Goal: Task Accomplishment & Management: Use online tool/utility

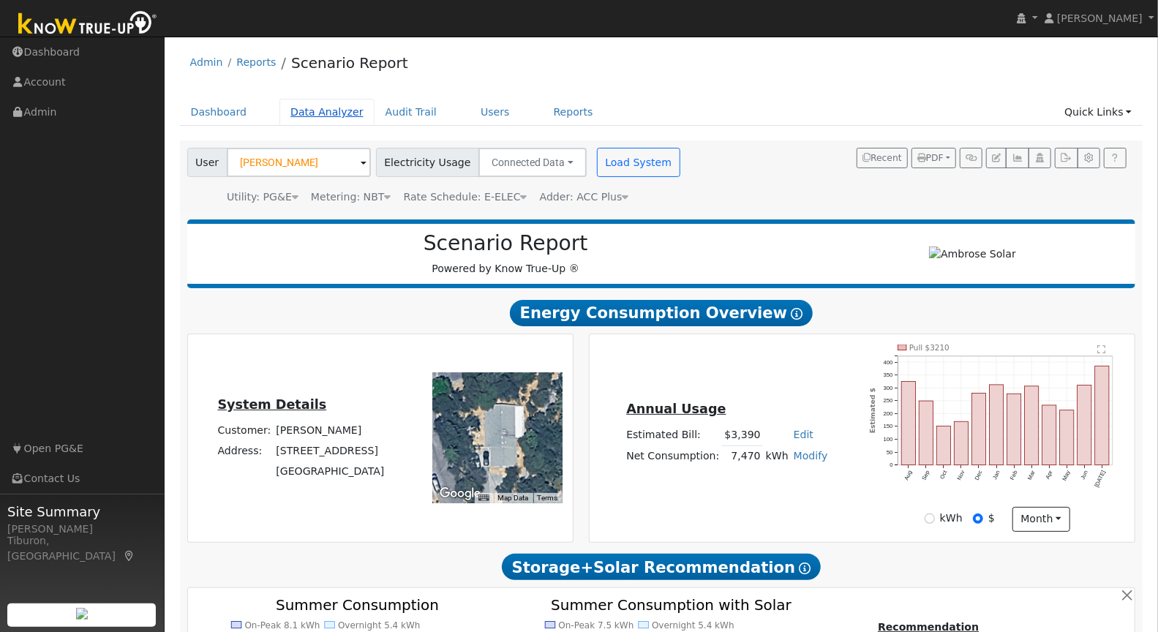
click at [322, 115] on link "Data Analyzer" at bounding box center [326, 112] width 95 height 27
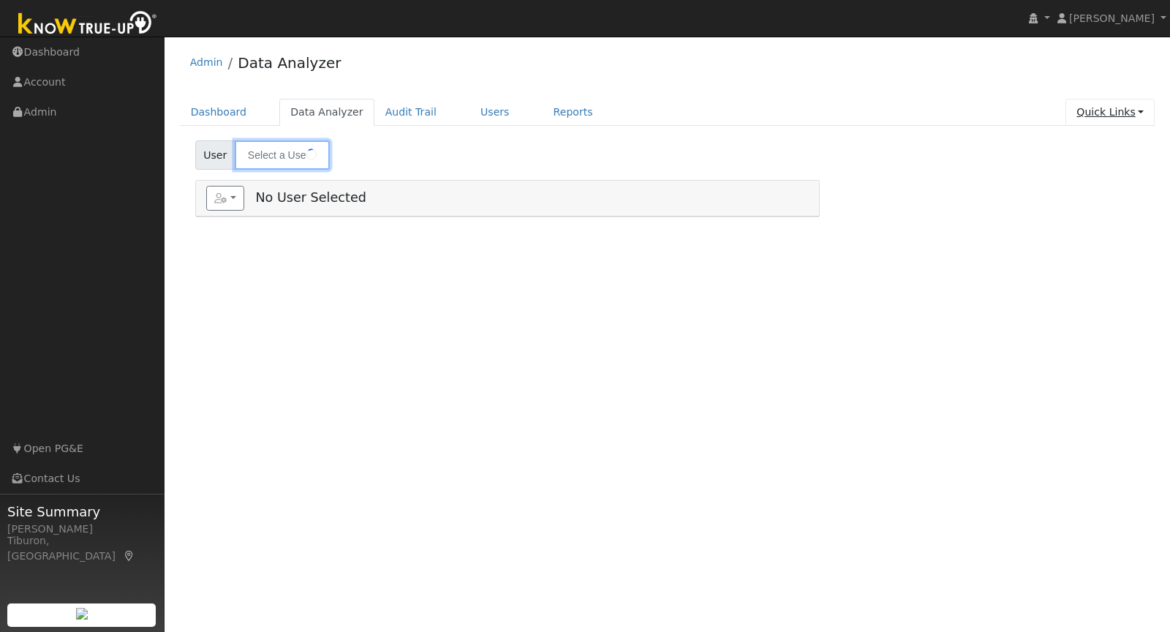
type input "Lorraine Towne"
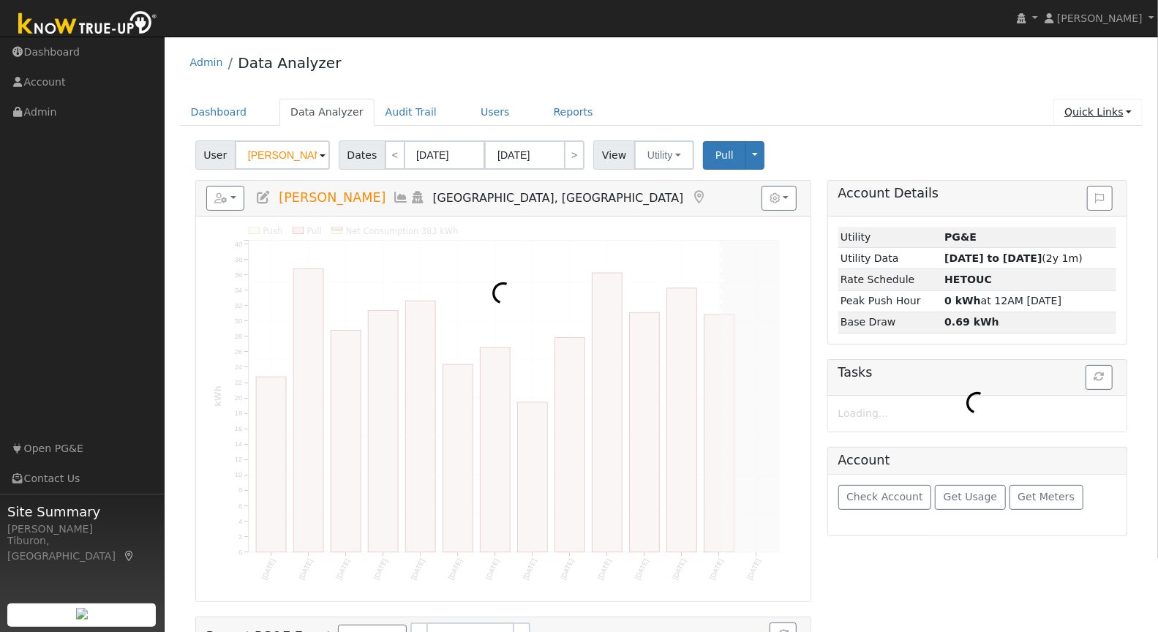
click at [1108, 113] on link "Quick Links" at bounding box center [1097, 112] width 89 height 27
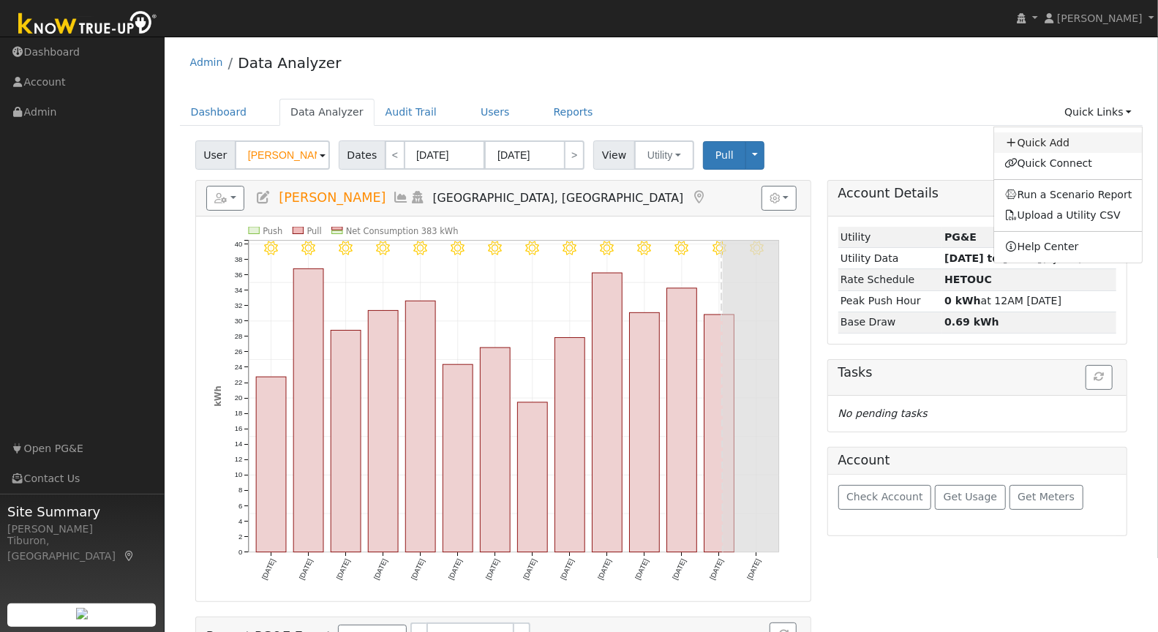
click at [1066, 143] on link "Quick Add" at bounding box center [1068, 142] width 148 height 20
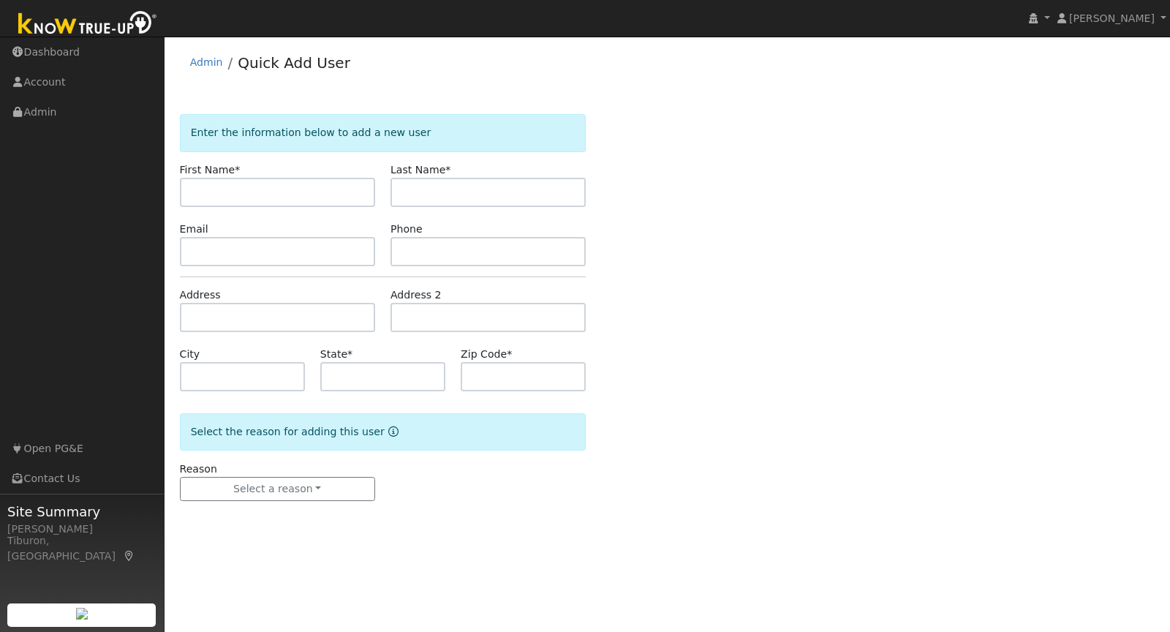
click at [265, 195] on input "text" at bounding box center [277, 192] width 195 height 29
type input "Wilbert"
click at [449, 199] on input "text" at bounding box center [488, 192] width 195 height 29
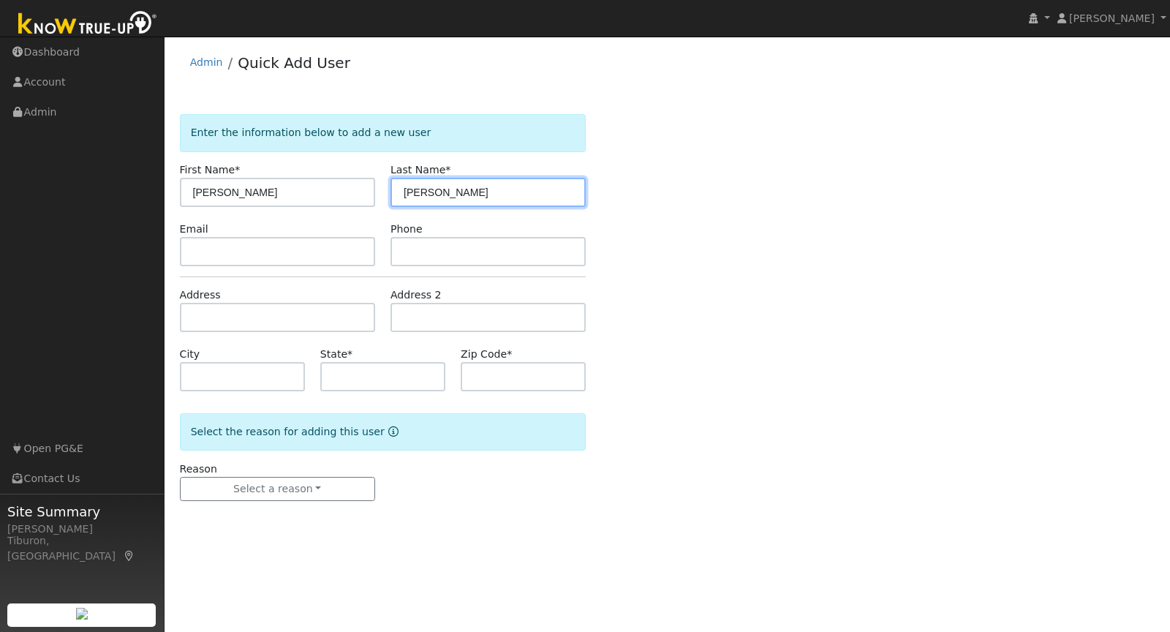
type input "Marsh"
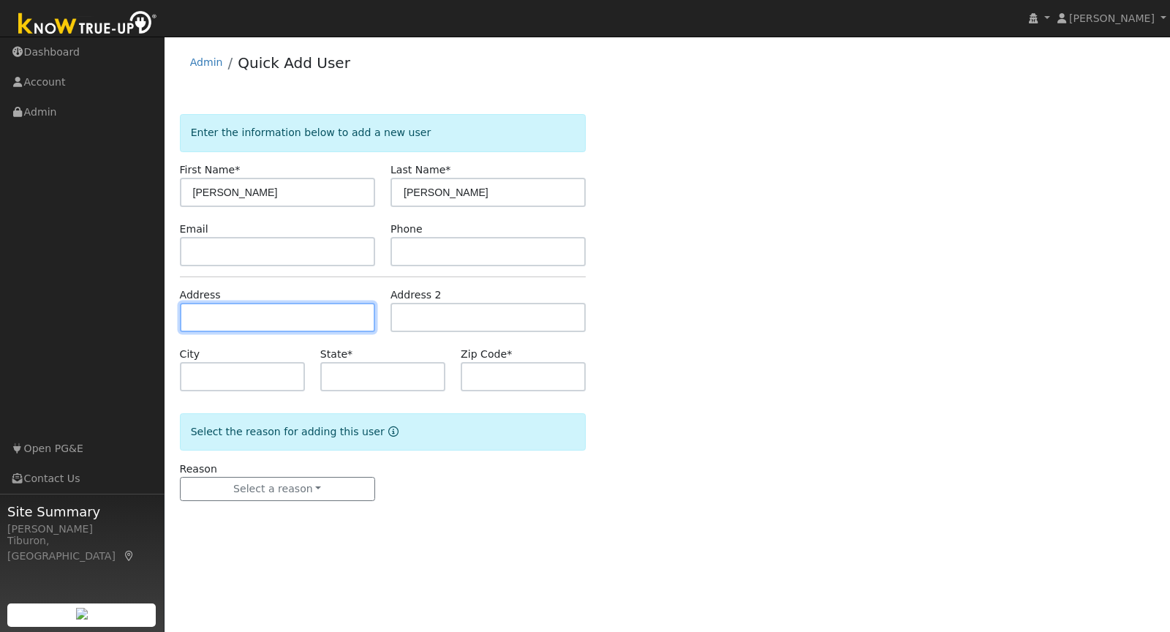
click at [228, 316] on input "text" at bounding box center [277, 317] width 195 height 29
type input "[PERSON_NAME][GEOGRAPHIC_DATA]"
type input "Auburn"
type input "CA"
type input "95603"
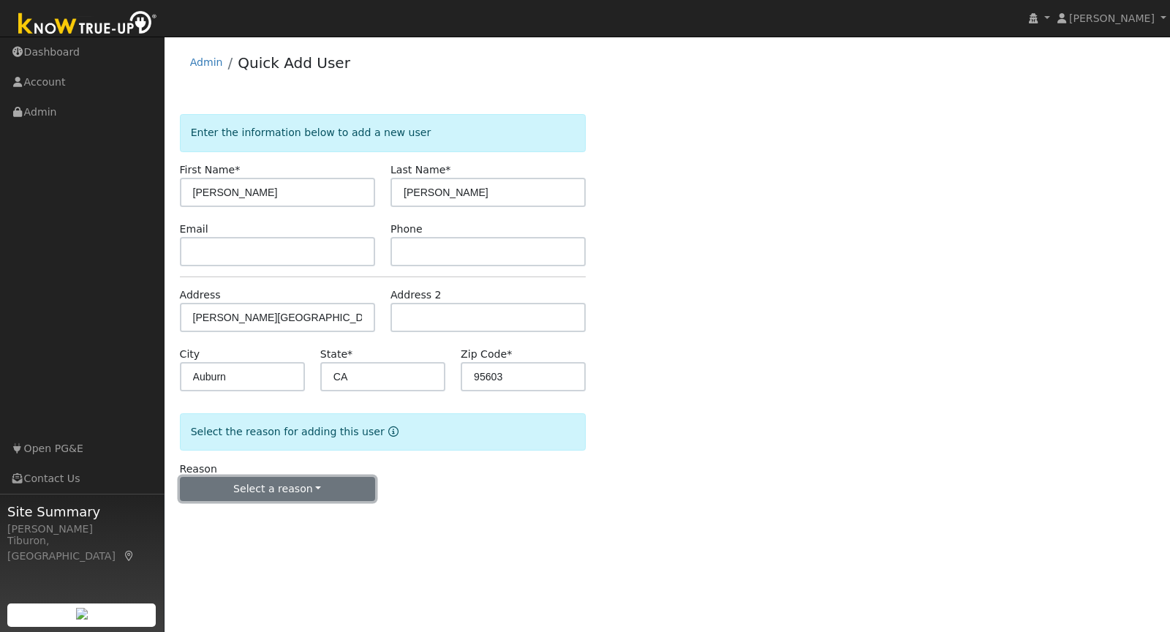
click at [287, 478] on button "Select a reason" at bounding box center [277, 489] width 195 height 25
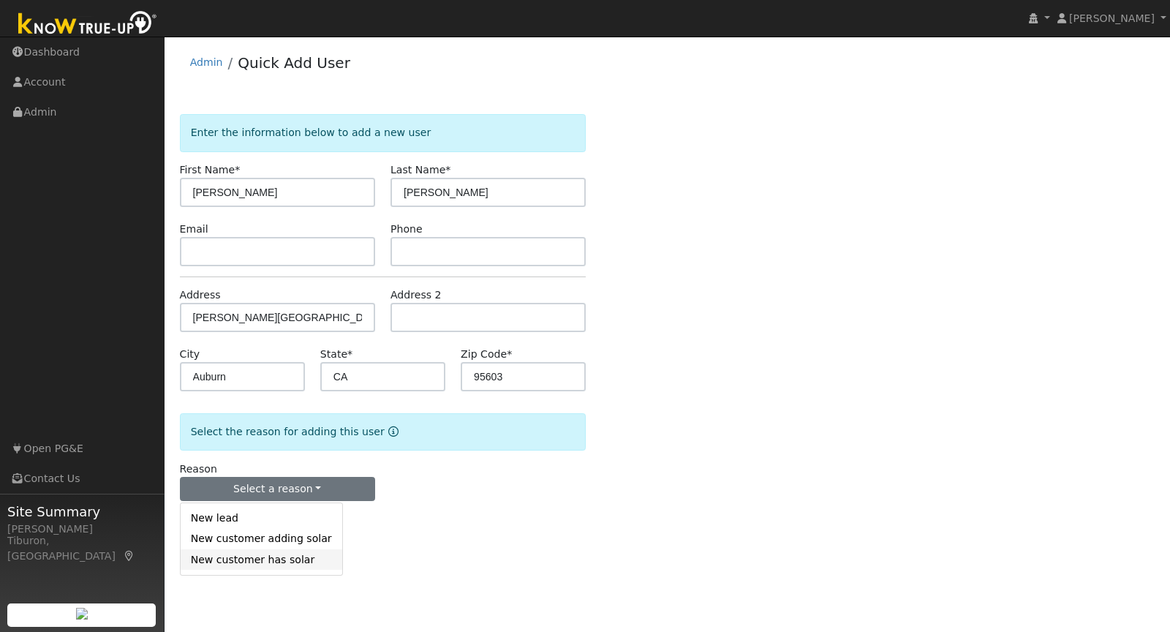
click at [274, 561] on link "New customer has solar" at bounding box center [262, 559] width 162 height 20
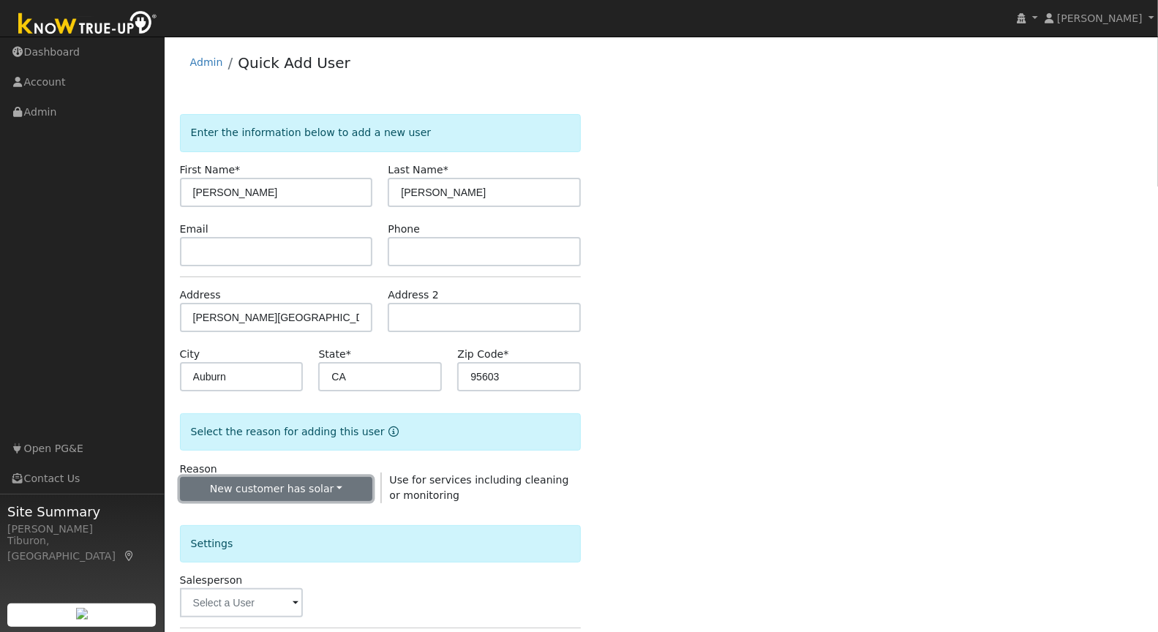
click at [261, 488] on button "New customer has solar" at bounding box center [276, 489] width 193 height 25
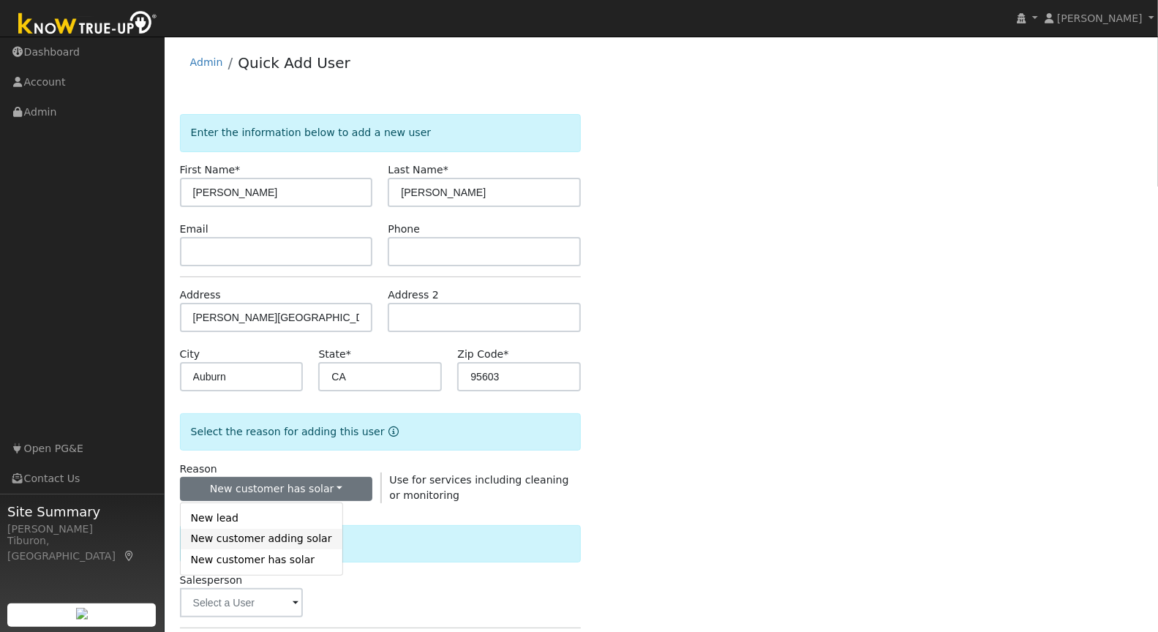
click at [272, 538] on link "New customer adding solar" at bounding box center [262, 539] width 162 height 20
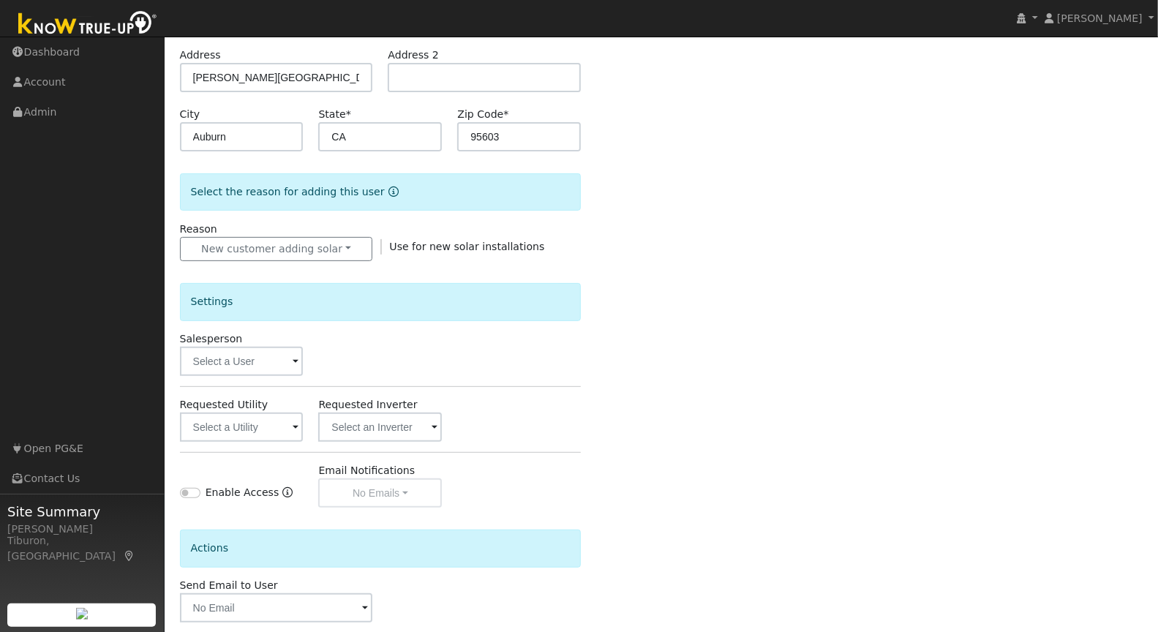
scroll to position [309, 0]
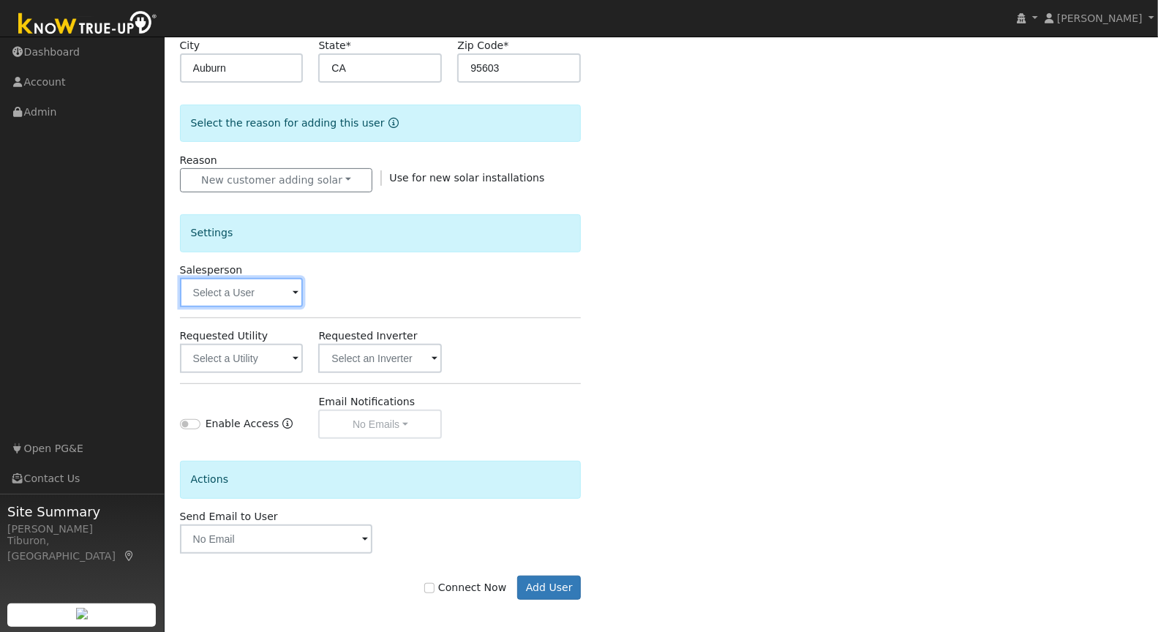
click at [243, 288] on input "text" at bounding box center [242, 292] width 124 height 29
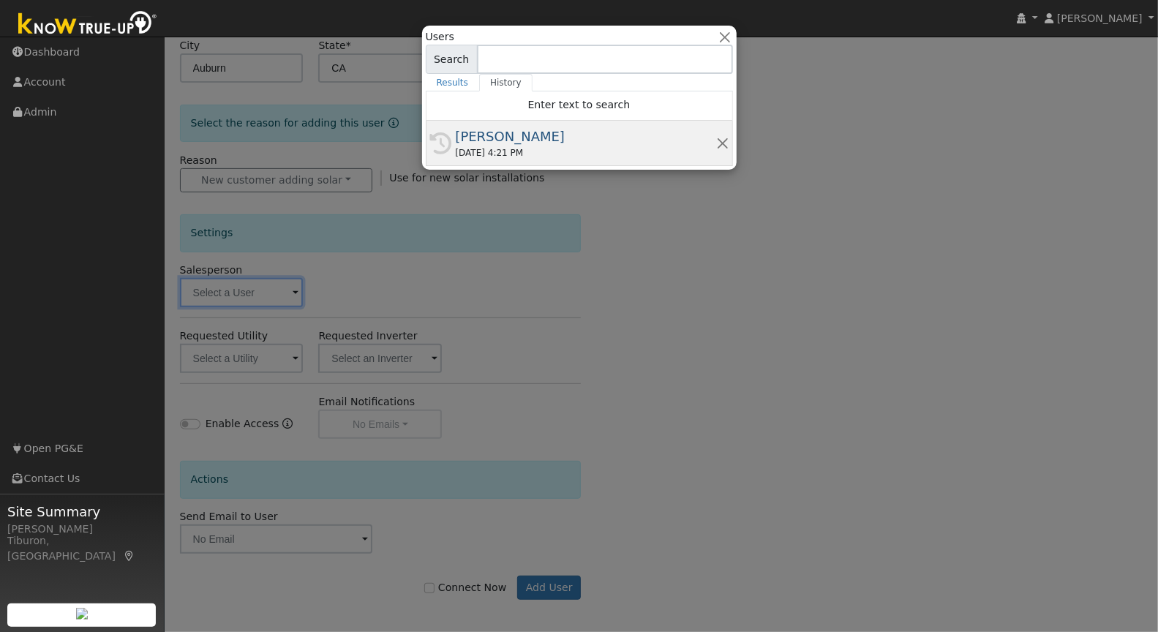
click at [532, 136] on div "[PERSON_NAME]" at bounding box center [586, 137] width 260 height 20
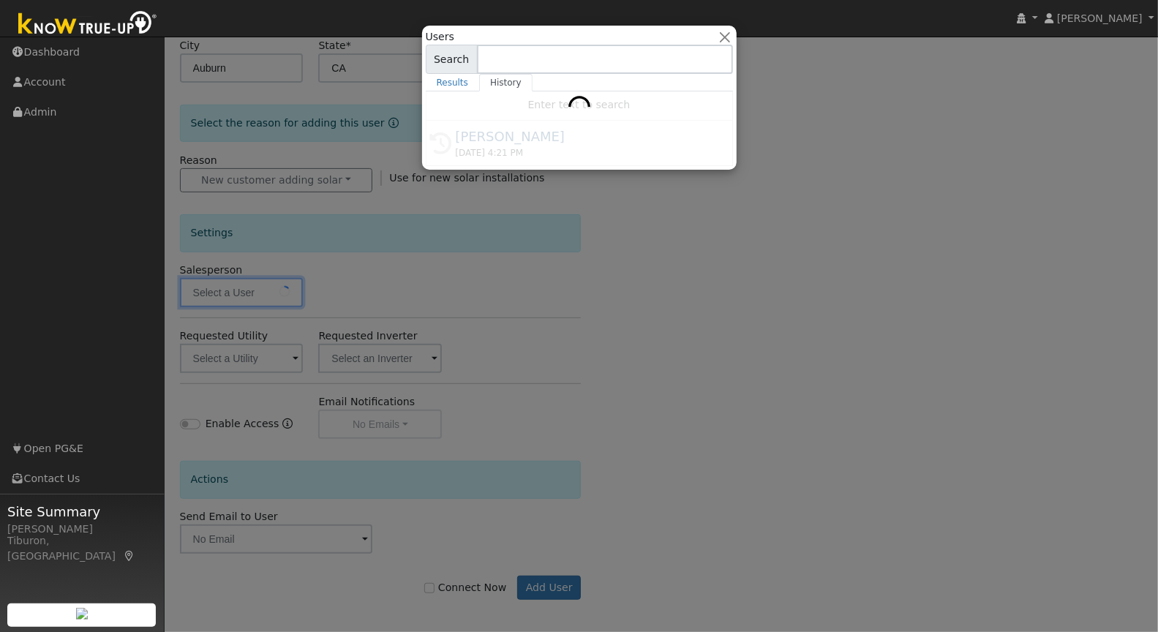
type input "[PERSON_NAME]"
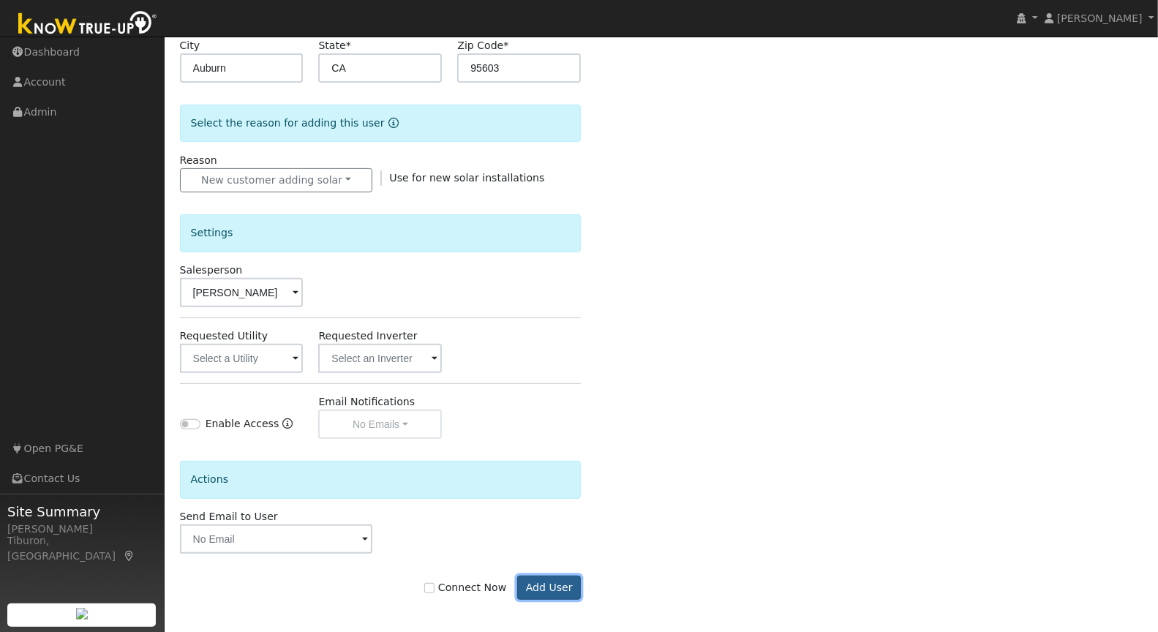
click at [549, 587] on button "Add User" at bounding box center [549, 588] width 64 height 25
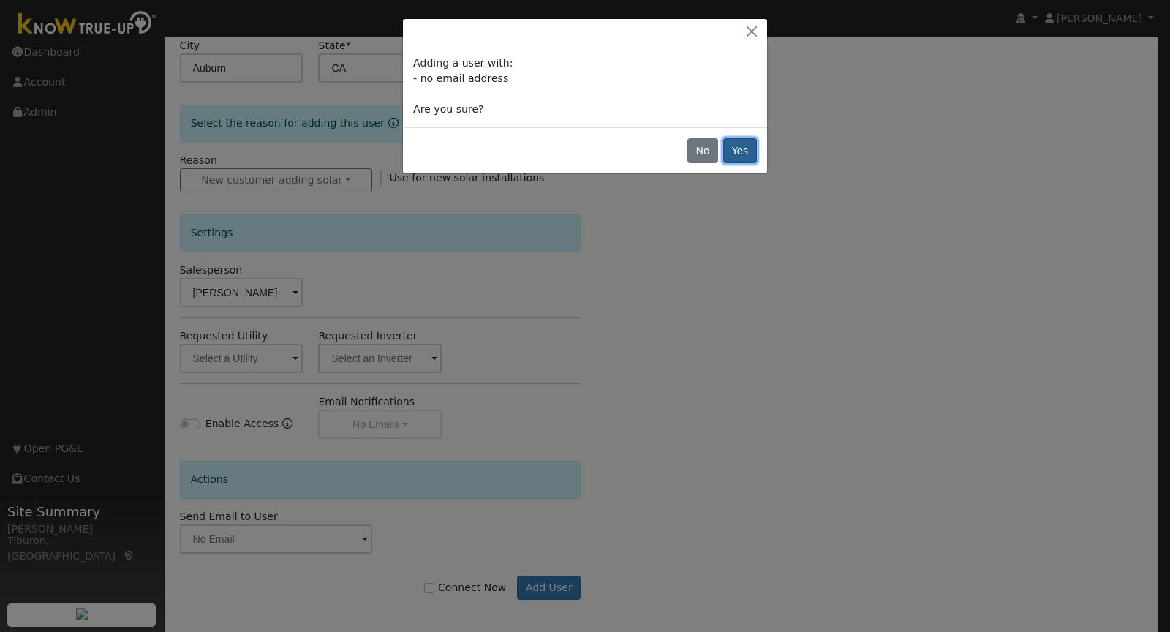
click at [751, 151] on button "Yes" at bounding box center [740, 150] width 34 height 25
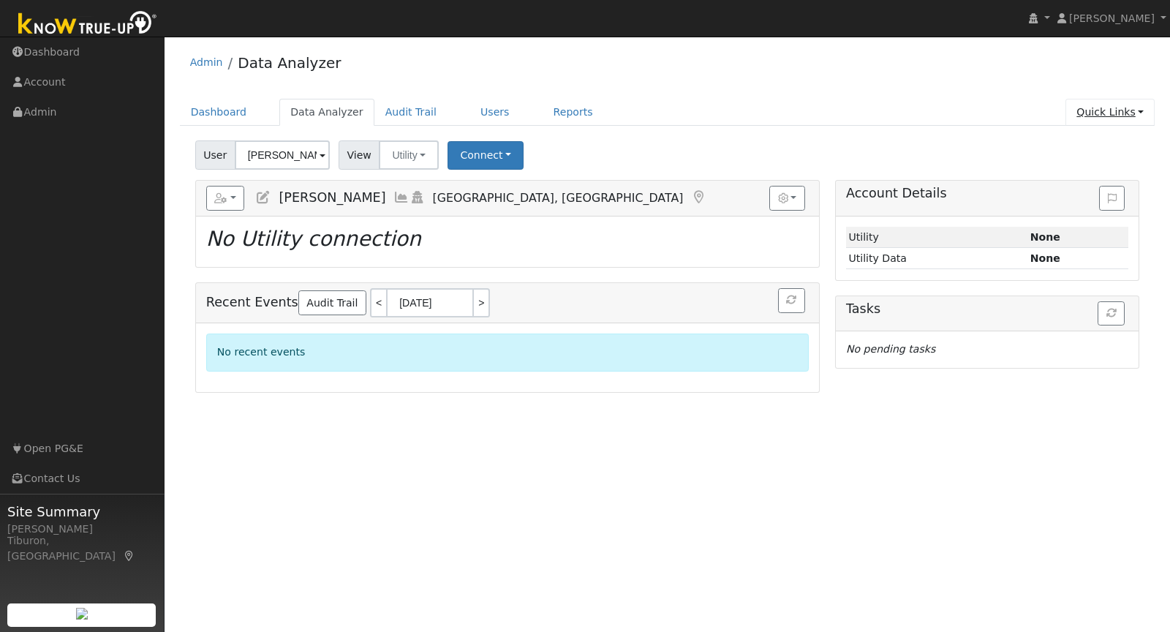
click at [1112, 119] on link "Quick Links" at bounding box center [1110, 112] width 89 height 27
click at [1108, 196] on link "Run a Scenario Report" at bounding box center [1081, 195] width 148 height 20
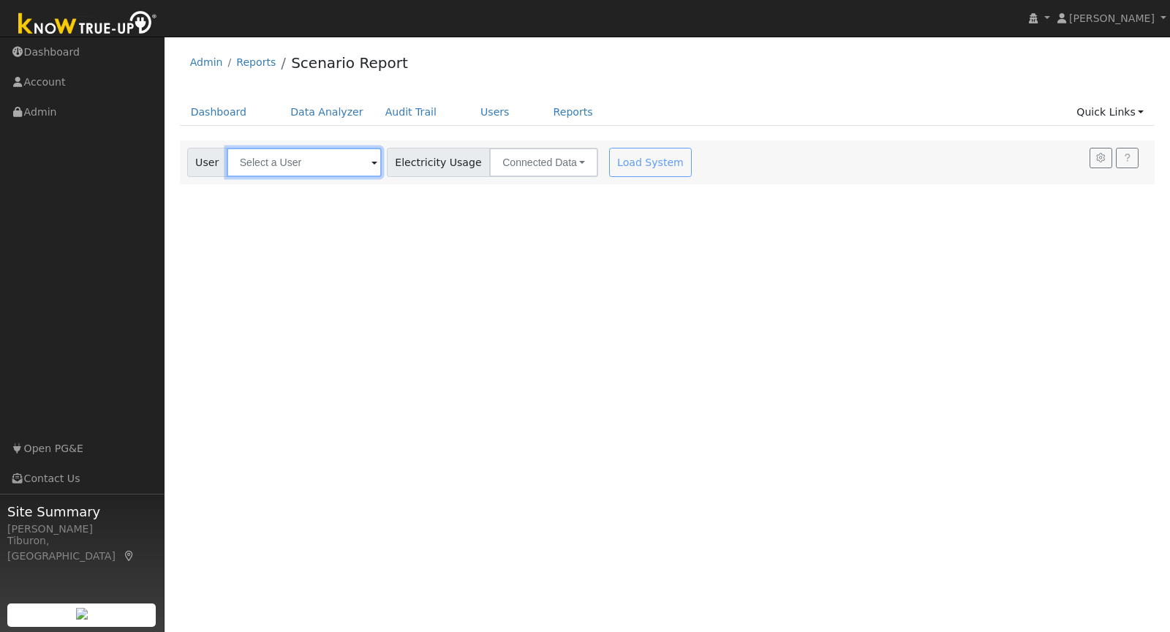
click at [276, 162] on input "text" at bounding box center [304, 162] width 155 height 29
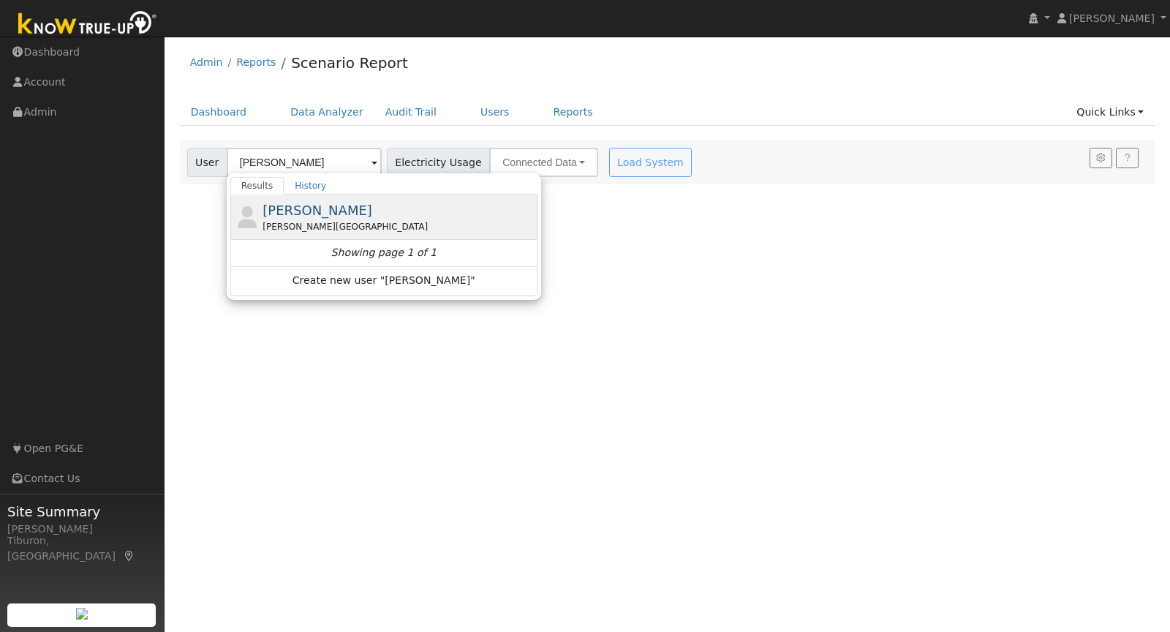
click at [309, 212] on span "[PERSON_NAME]" at bounding box center [318, 210] width 110 height 15
type input "[PERSON_NAME]"
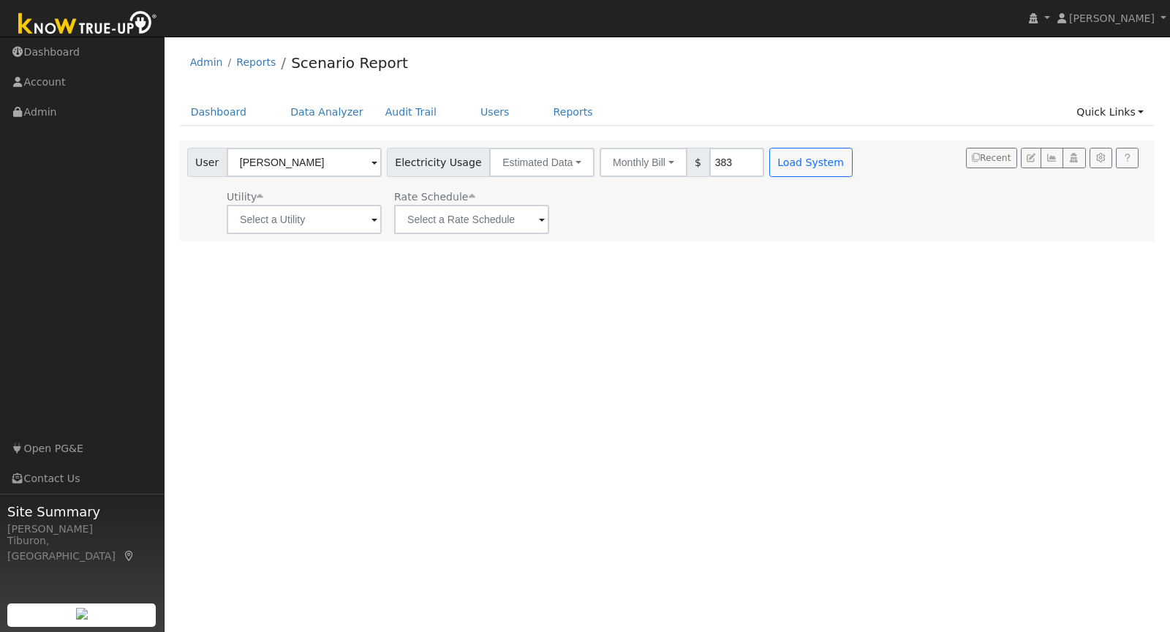
click at [710, 159] on input "383" at bounding box center [737, 162] width 55 height 29
drag, startPoint x: 714, startPoint y: 162, endPoint x: 665, endPoint y: 157, distance: 49.4
click at [665, 157] on div "Monthly Bill Annual Consumption Monthly Bill $ 383" at bounding box center [682, 162] width 165 height 29
type input "300"
click at [781, 159] on button "Load System" at bounding box center [811, 162] width 83 height 29
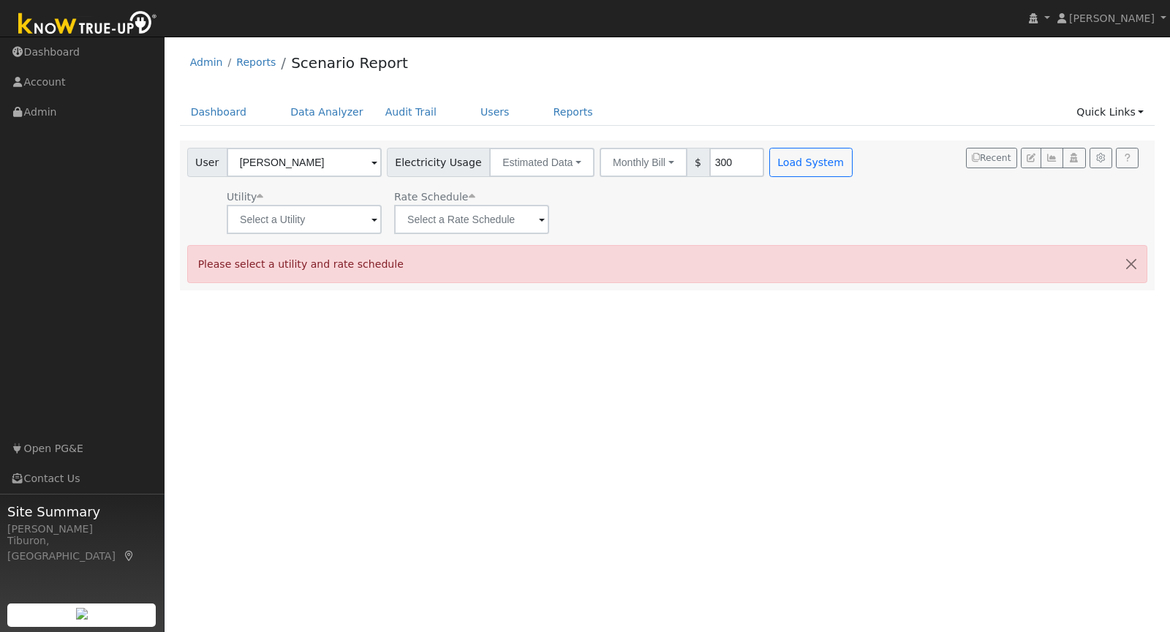
click at [815, 218] on div "Utility Rate Schedule" at bounding box center [521, 209] width 674 height 50
click at [534, 157] on button "Estimated Data" at bounding box center [541, 162] width 105 height 29
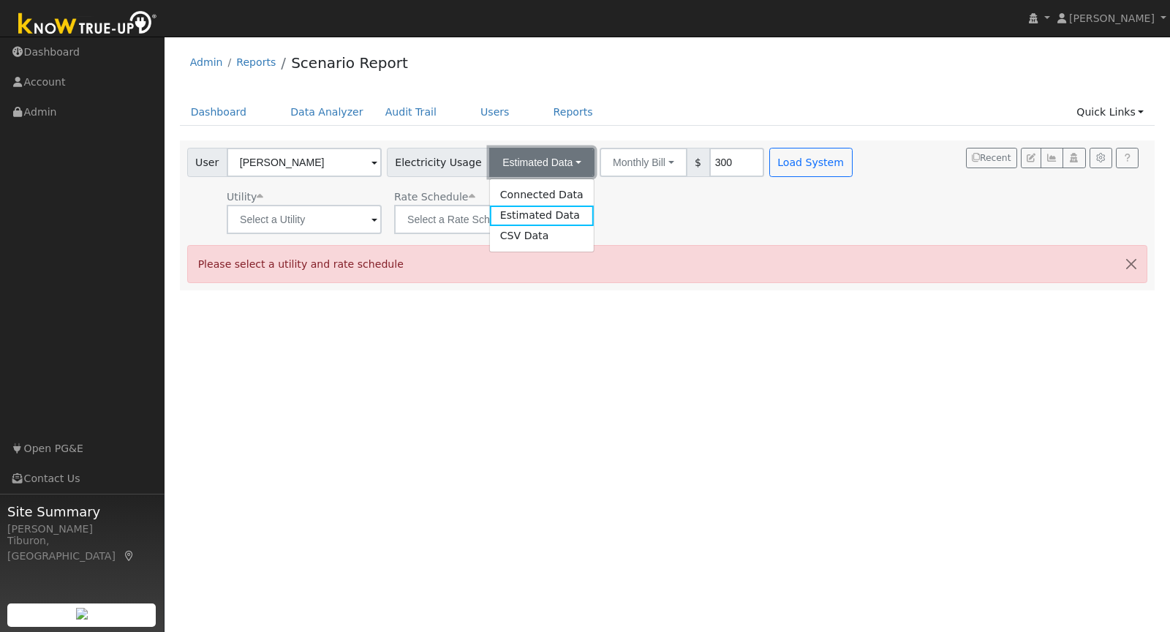
click at [534, 157] on button "Estimated Data" at bounding box center [541, 162] width 105 height 29
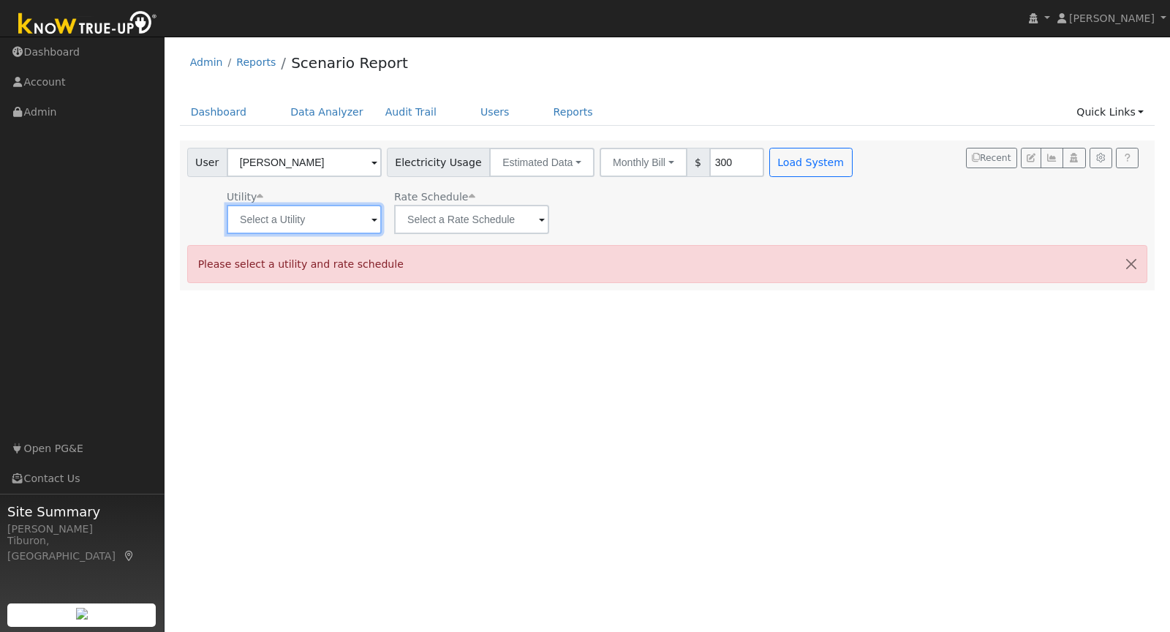
click at [263, 222] on input "text" at bounding box center [304, 219] width 155 height 29
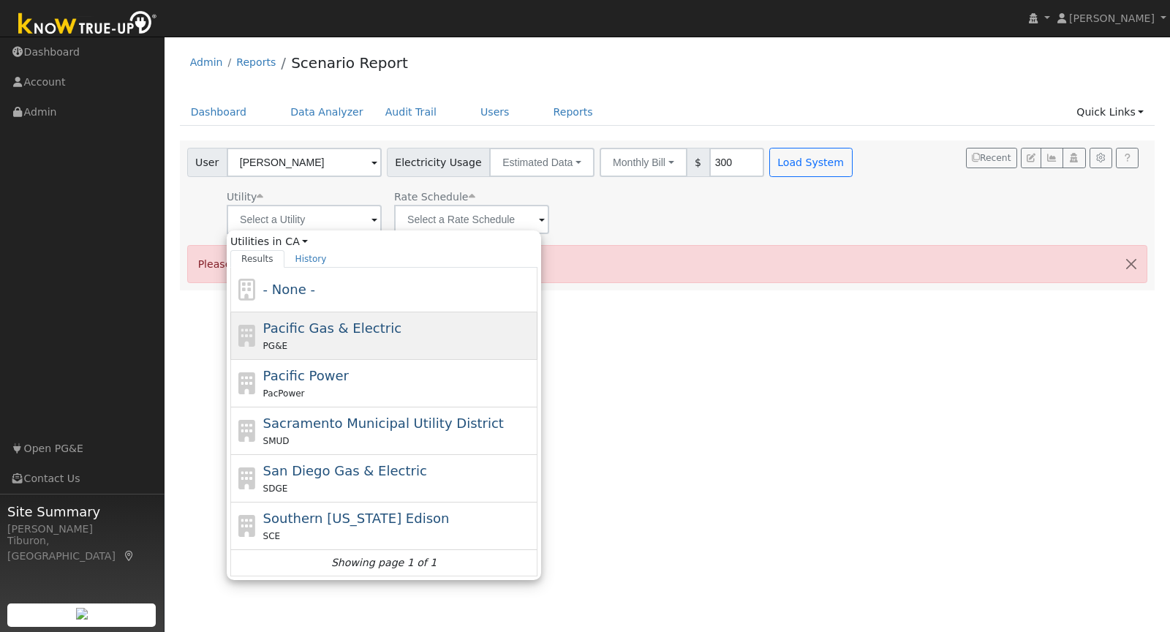
click at [339, 338] on div "PG&E" at bounding box center [398, 345] width 271 height 15
type input "Pacific Gas & Electric"
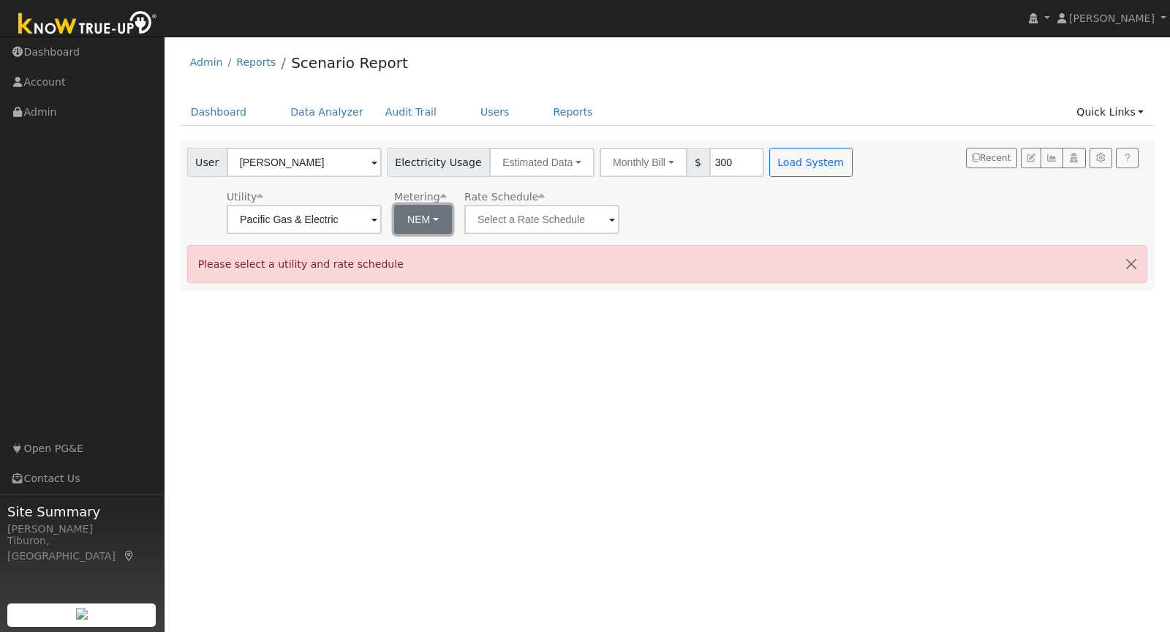
click at [425, 218] on button "NEM" at bounding box center [423, 219] width 58 height 29
click at [421, 268] on link "NBT" at bounding box center [428, 273] width 102 height 20
type input "E-ELEC"
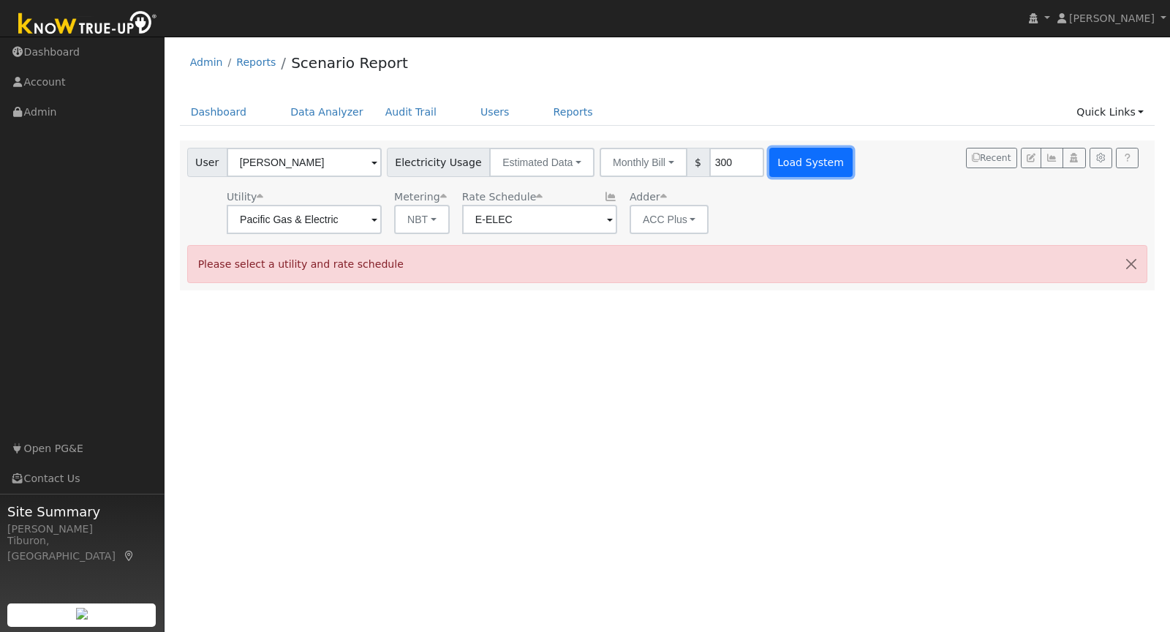
click at [795, 162] on button "Load System" at bounding box center [811, 162] width 83 height 29
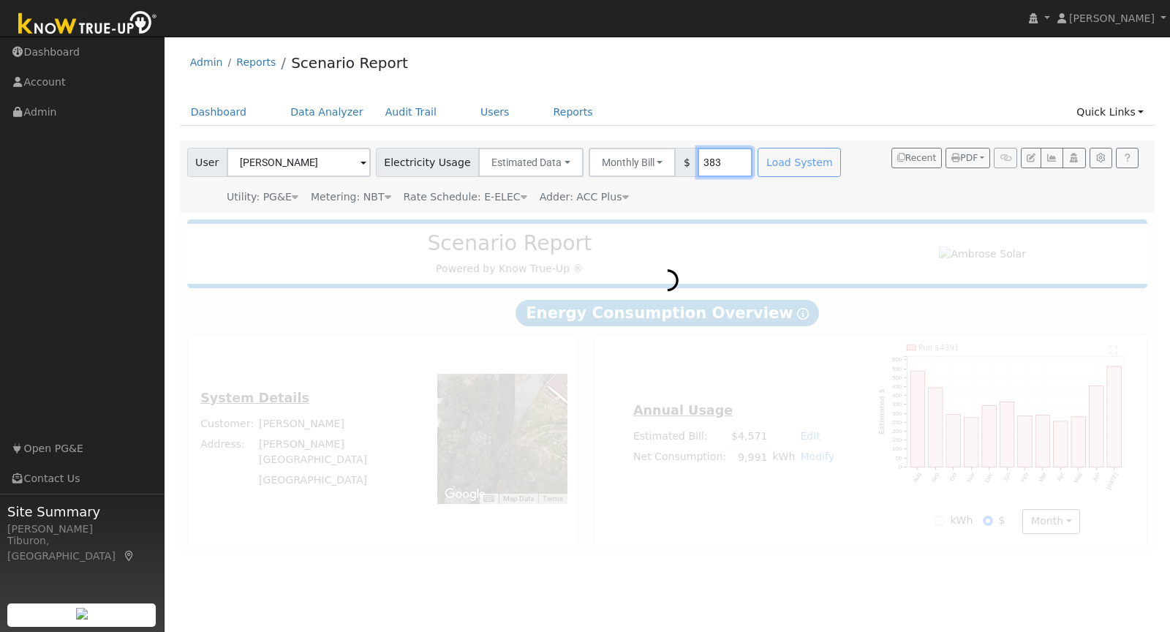
drag, startPoint x: 707, startPoint y: 164, endPoint x: 677, endPoint y: 159, distance: 29.6
click at [677, 159] on div "Monthly Bill Annual Consumption Monthly Bill $ 383" at bounding box center [671, 162] width 165 height 29
type input "350"
click at [783, 109] on ul "Dashboard Data Analyzer Audit Trail Users Reports Quick Links Quick Add Quick C…" at bounding box center [668, 112] width 976 height 27
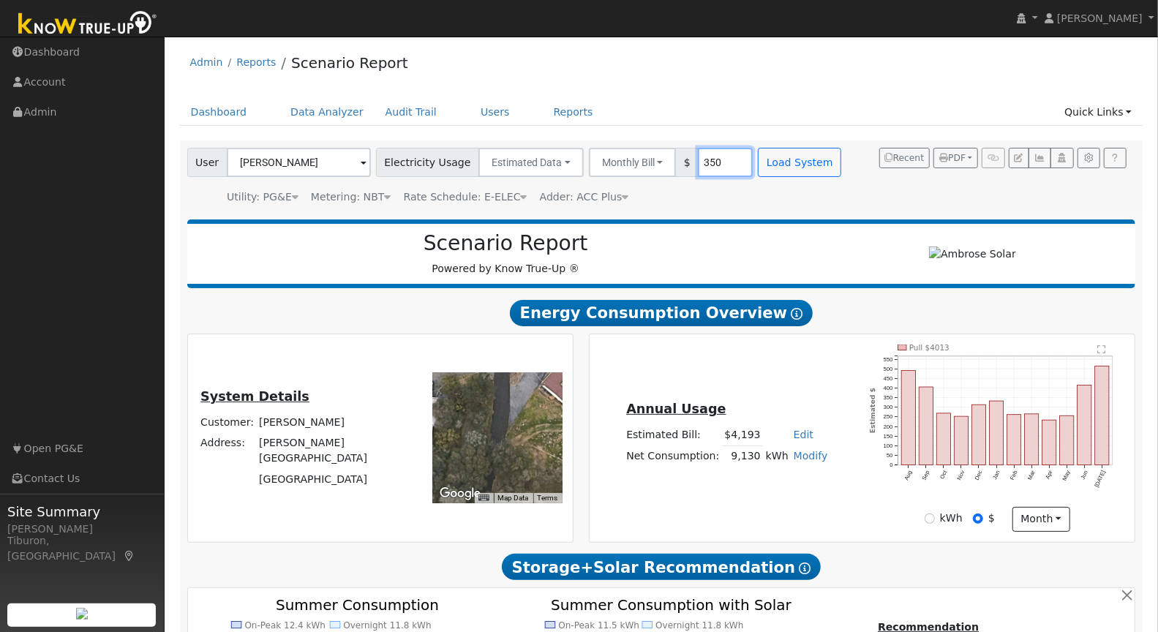
click at [710, 160] on input "350" at bounding box center [725, 162] width 55 height 29
click at [783, 160] on button "Load System" at bounding box center [799, 162] width 83 height 29
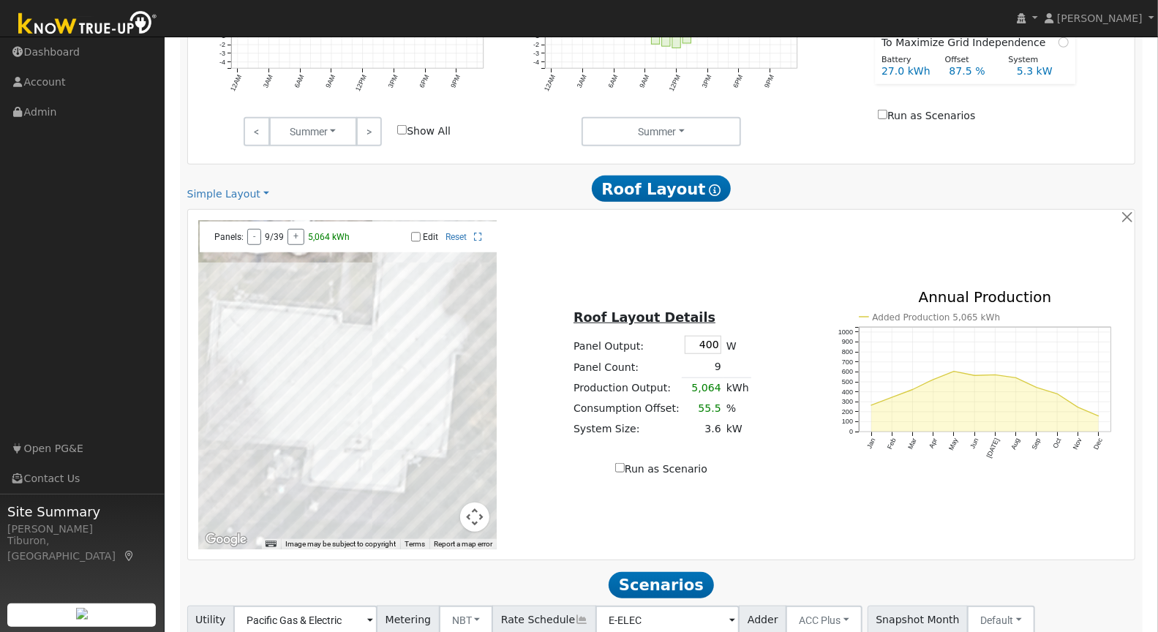
scroll to position [776, 0]
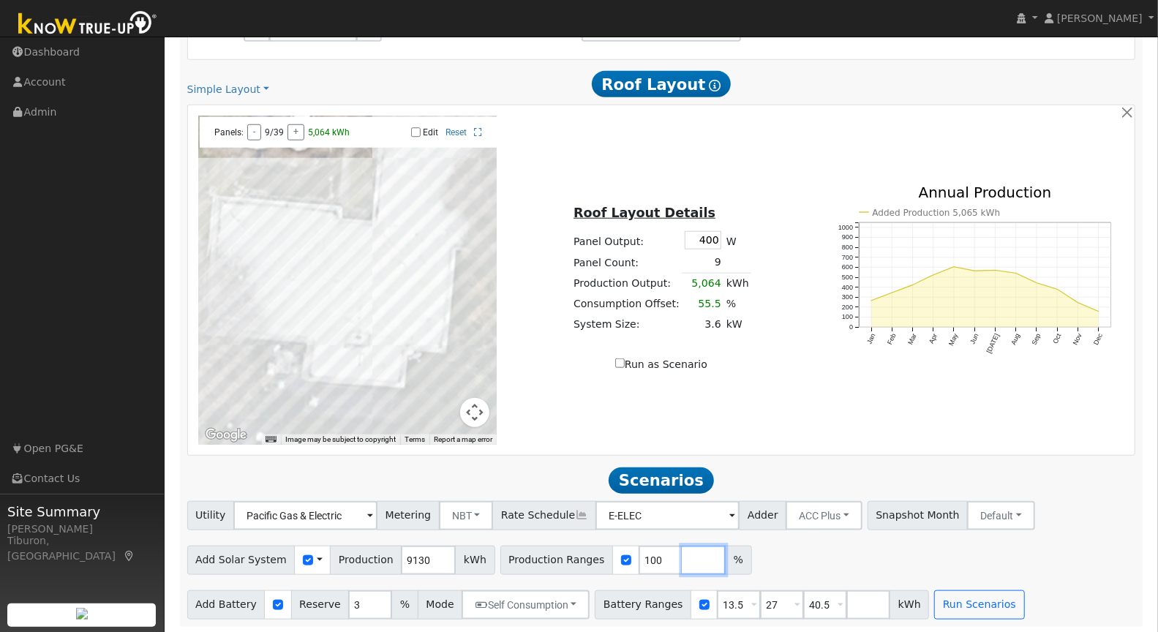
click at [682, 552] on input "number" at bounding box center [704, 560] width 44 height 29
type input "120"
click at [725, 554] on input "number" at bounding box center [747, 560] width 44 height 29
type input "140"
click at [768, 560] on input "number" at bounding box center [790, 560] width 44 height 29
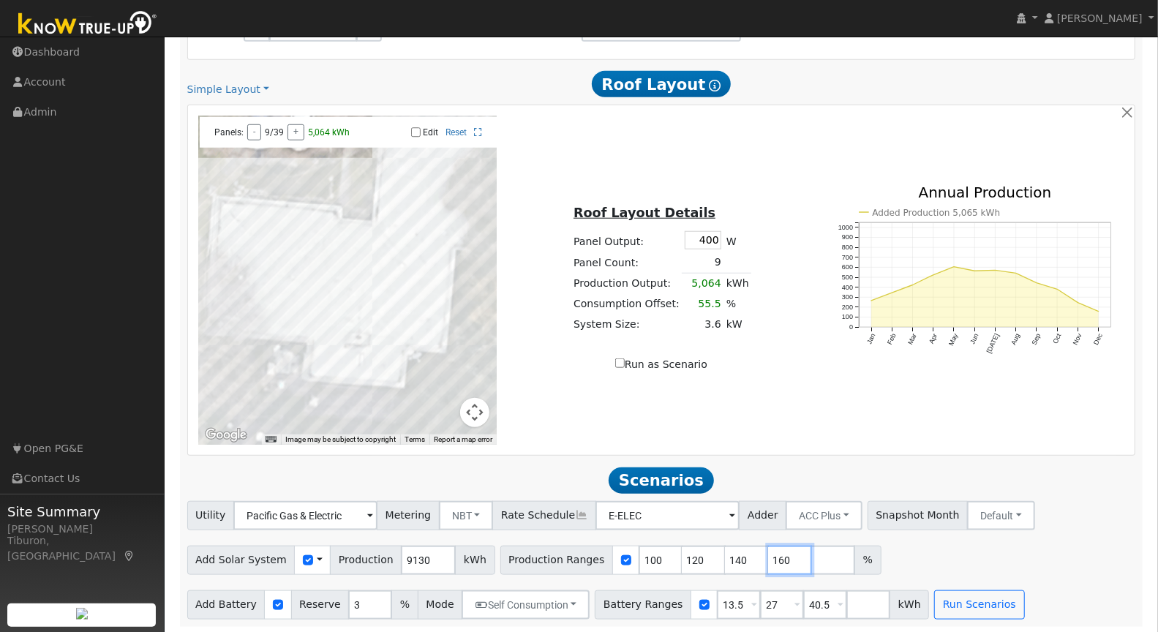
type input "160"
click at [811, 557] on input "number" at bounding box center [833, 560] width 44 height 29
type input "180"
click at [962, 606] on button "Run Scenarios" at bounding box center [979, 604] width 90 height 29
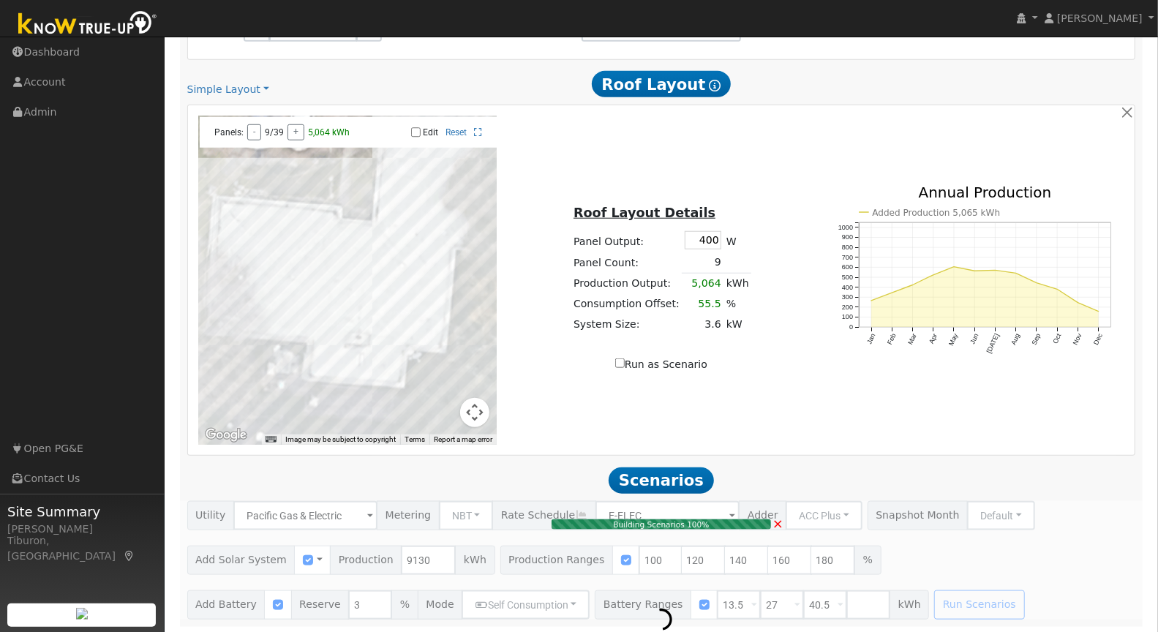
type input "11.0"
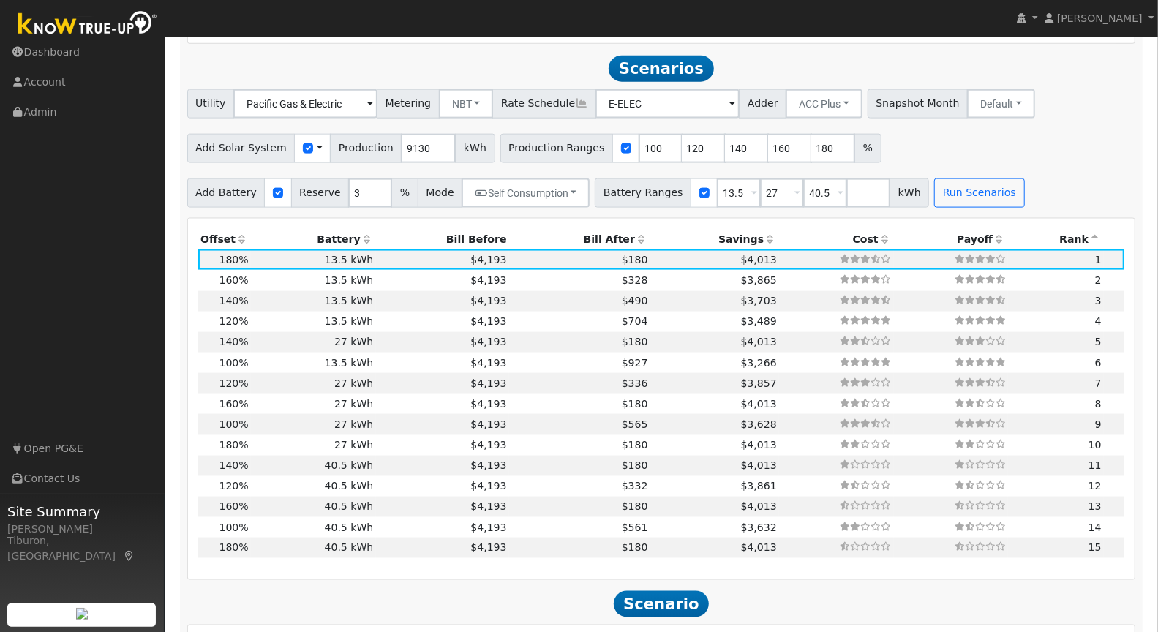
scroll to position [1196, 0]
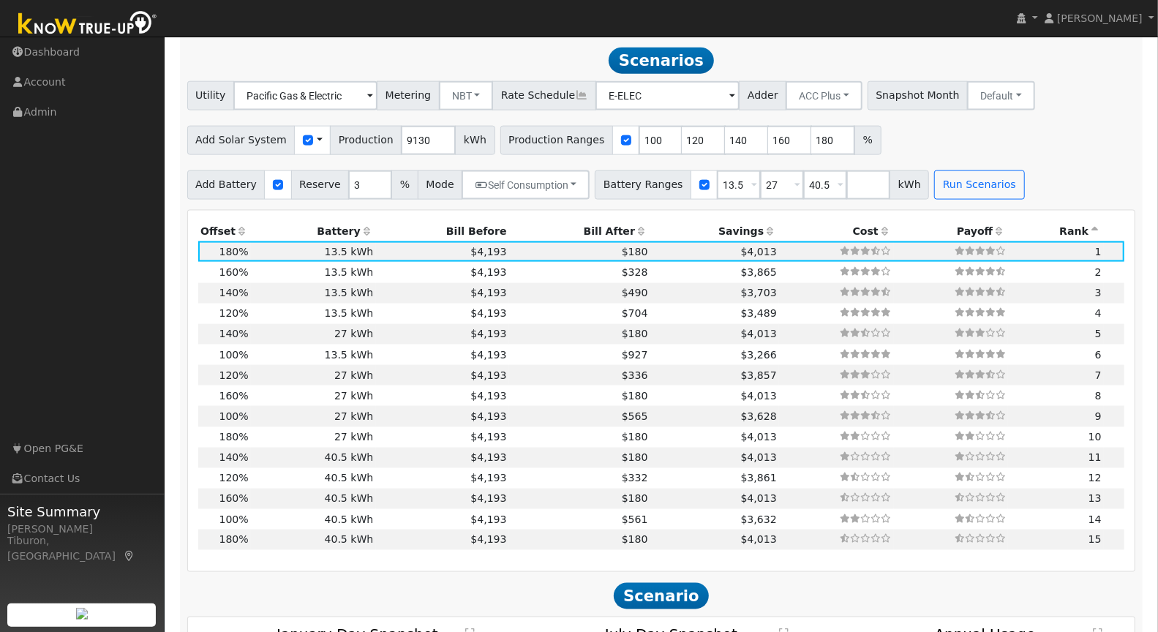
click at [589, 225] on th "Bill After" at bounding box center [579, 231] width 141 height 20
drag, startPoint x: 683, startPoint y: 136, endPoint x: 628, endPoint y: 141, distance: 55.8
click at [648, 135] on div "Production Ranges 100 120 140 160 180 %" at bounding box center [690, 140] width 381 height 29
type input "140"
type input "160"
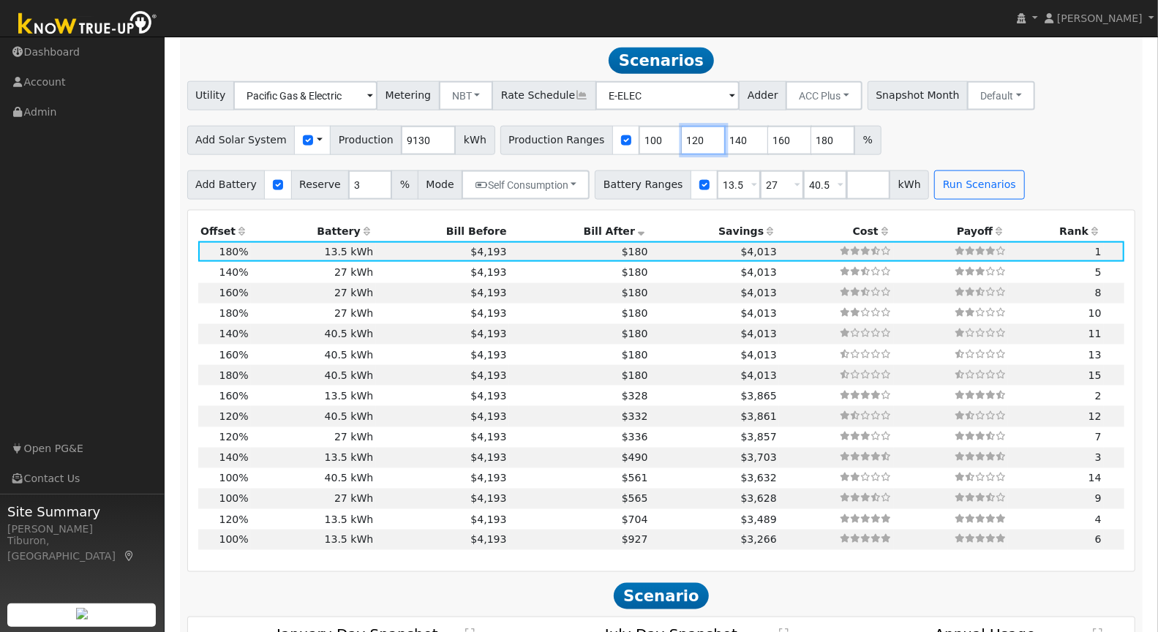
type input "180"
type input "140"
click at [641, 138] on input "100" at bounding box center [661, 140] width 44 height 29
type input "102"
drag, startPoint x: 770, startPoint y: 140, endPoint x: 737, endPoint y: 143, distance: 33.8
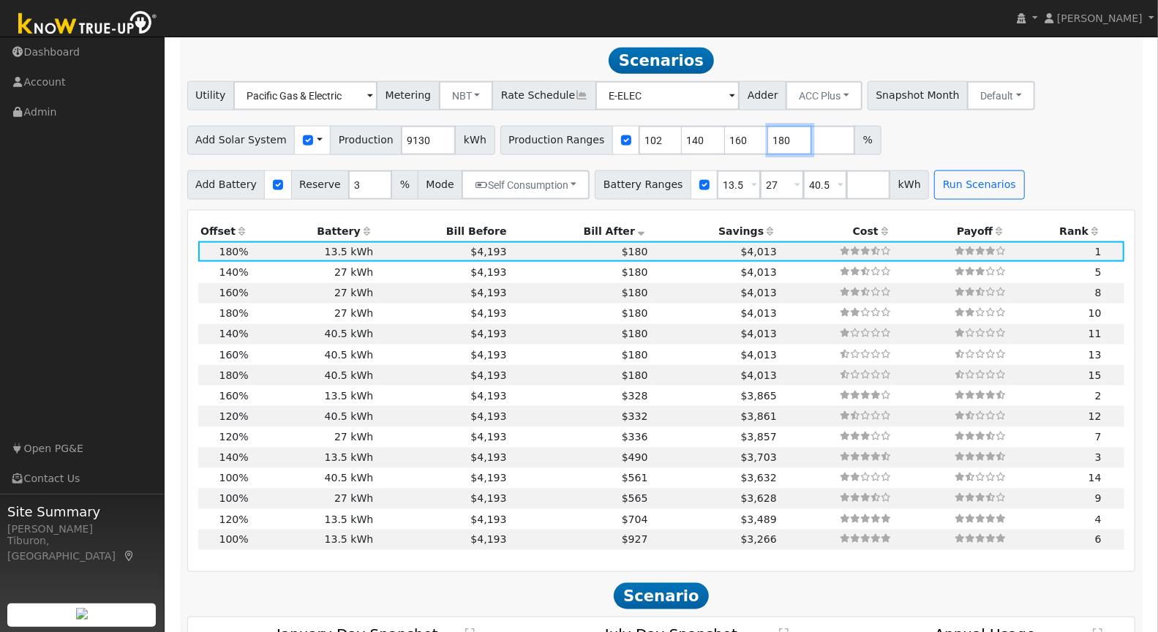
click at [737, 143] on div "Production Ranges 102 140 160 180 %" at bounding box center [690, 140] width 381 height 29
drag, startPoint x: 725, startPoint y: 136, endPoint x: 676, endPoint y: 137, distance: 49.0
click at [676, 137] on div "Production Ranges 102 140 160 %" at bounding box center [669, 140] width 338 height 29
type input "62"
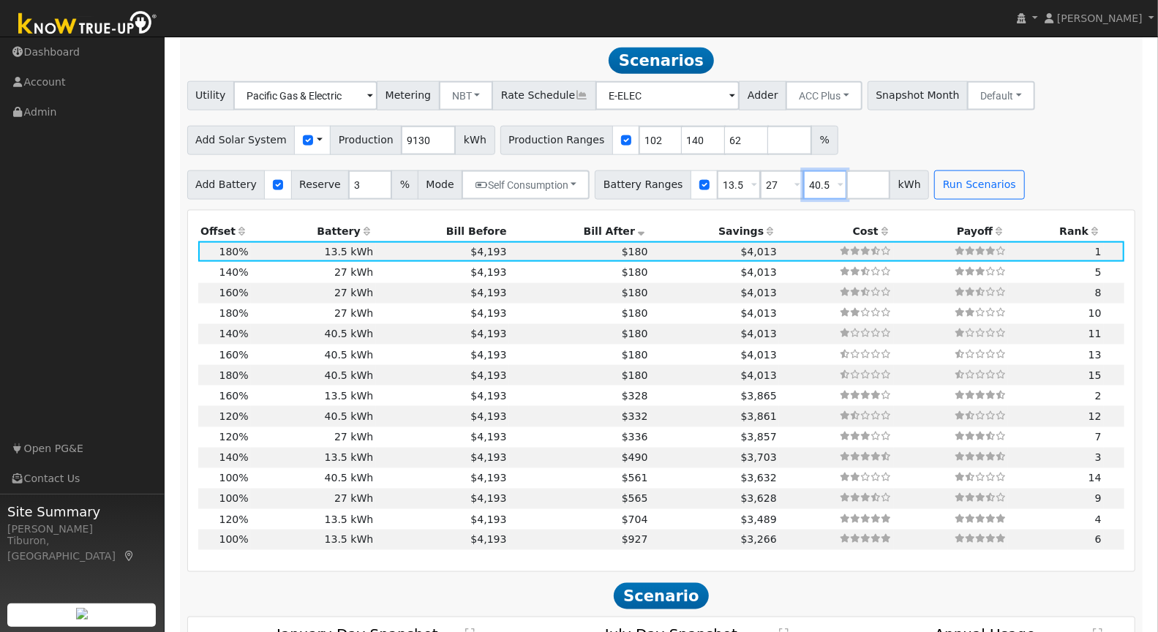
type input "102"
type input "140"
drag, startPoint x: 813, startPoint y: 178, endPoint x: 779, endPoint y: 179, distance: 34.4
click at [779, 179] on div "Battery Ranges 13.5 Overrides Reserve % Mode None None Self Consumption Peak Sa…" at bounding box center [762, 184] width 334 height 29
type input "0"
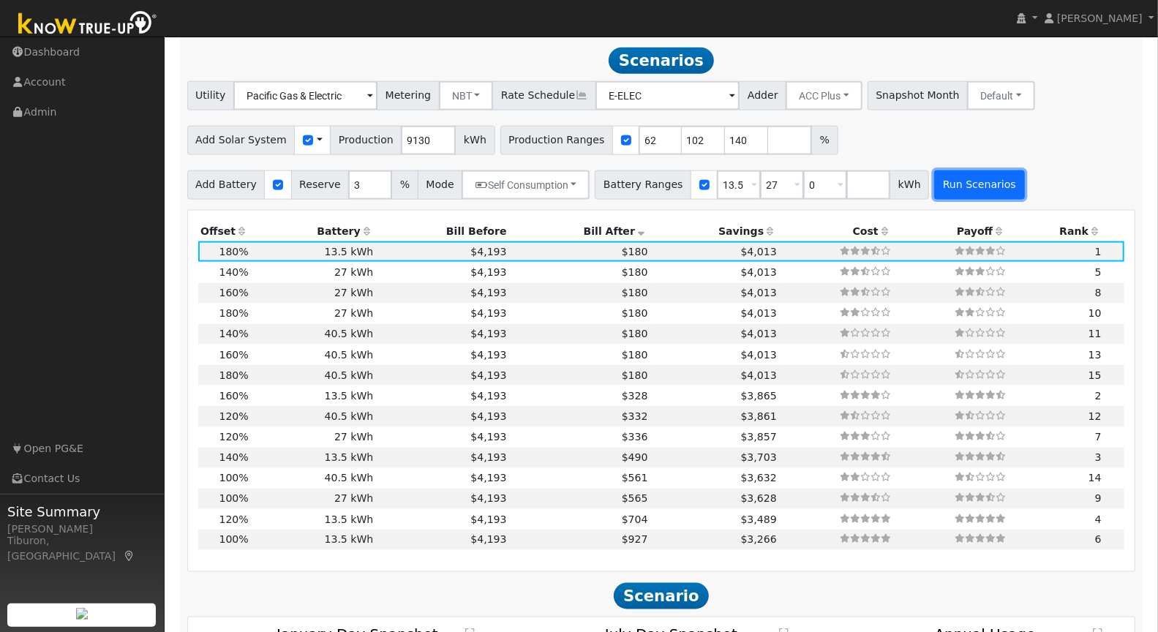
type input "0"
type input "13.5"
type input "27"
click at [959, 184] on button "Run Scenarios" at bounding box center [979, 184] width 90 height 29
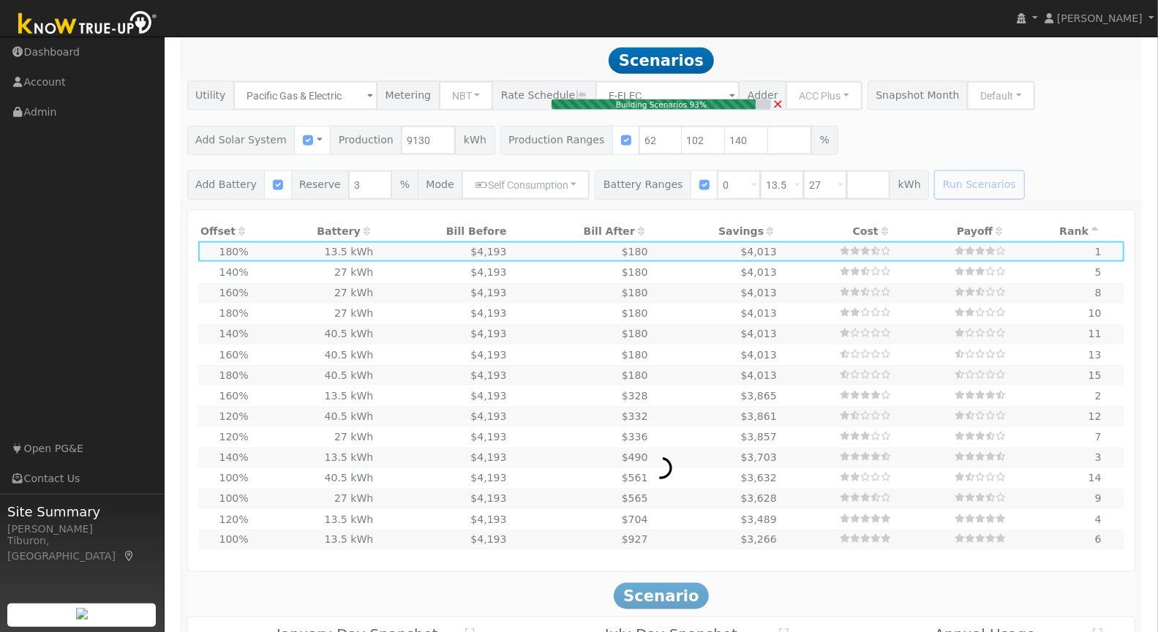
type input "6.2"
type input "$21,730"
type input "$11,379"
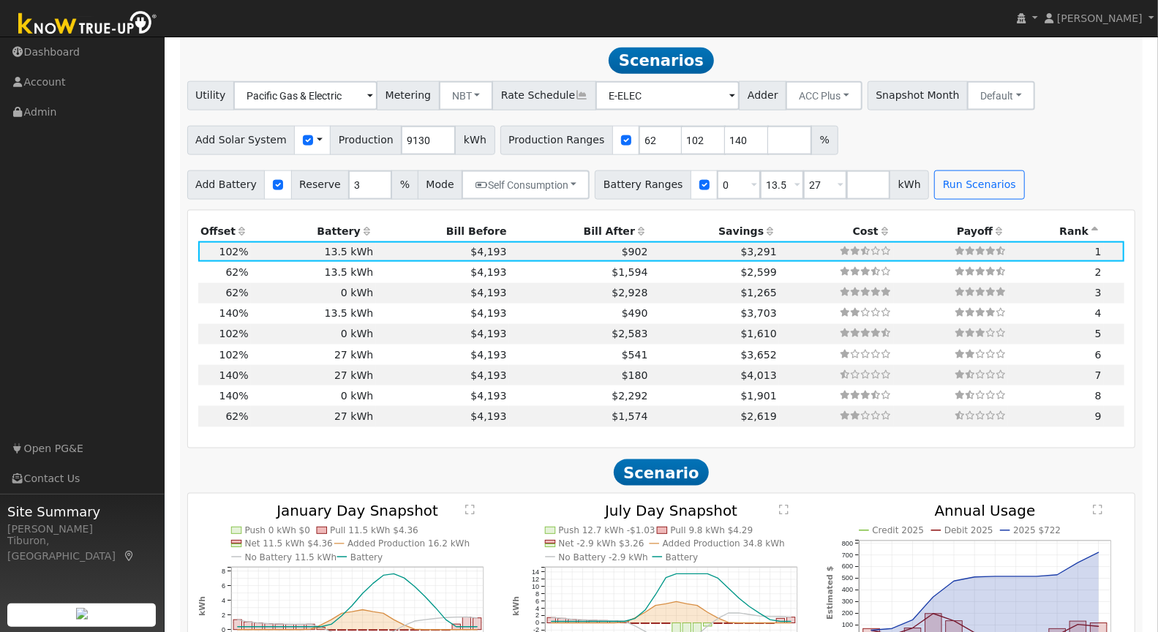
click at [595, 230] on th "Bill After" at bounding box center [579, 231] width 141 height 20
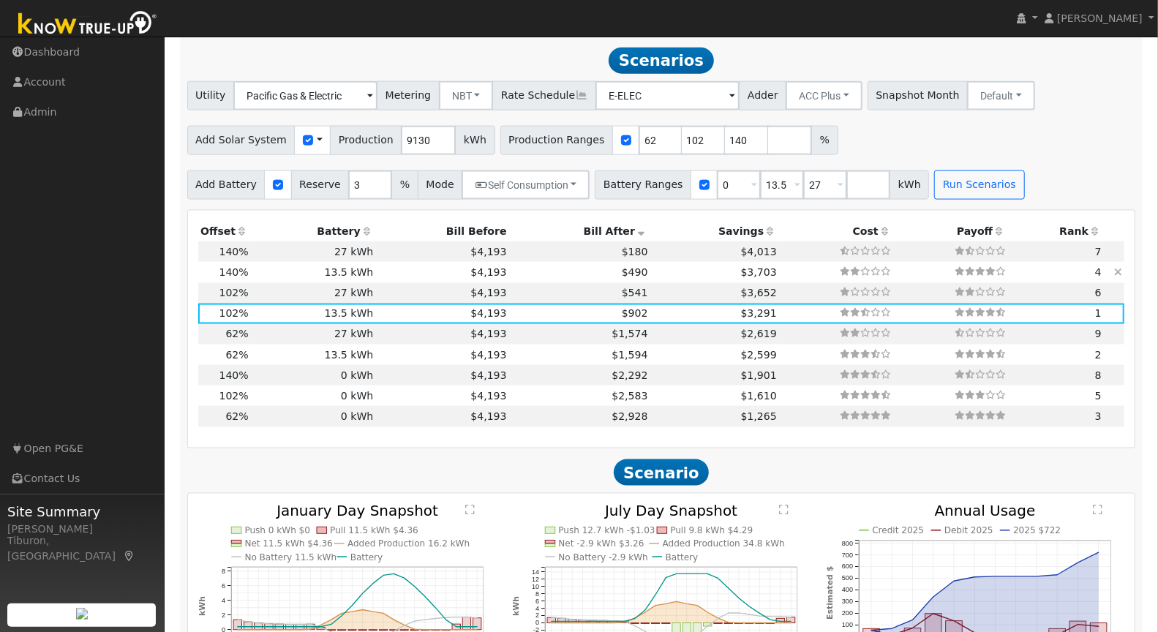
click at [1121, 270] on icon at bounding box center [1118, 272] width 8 height 10
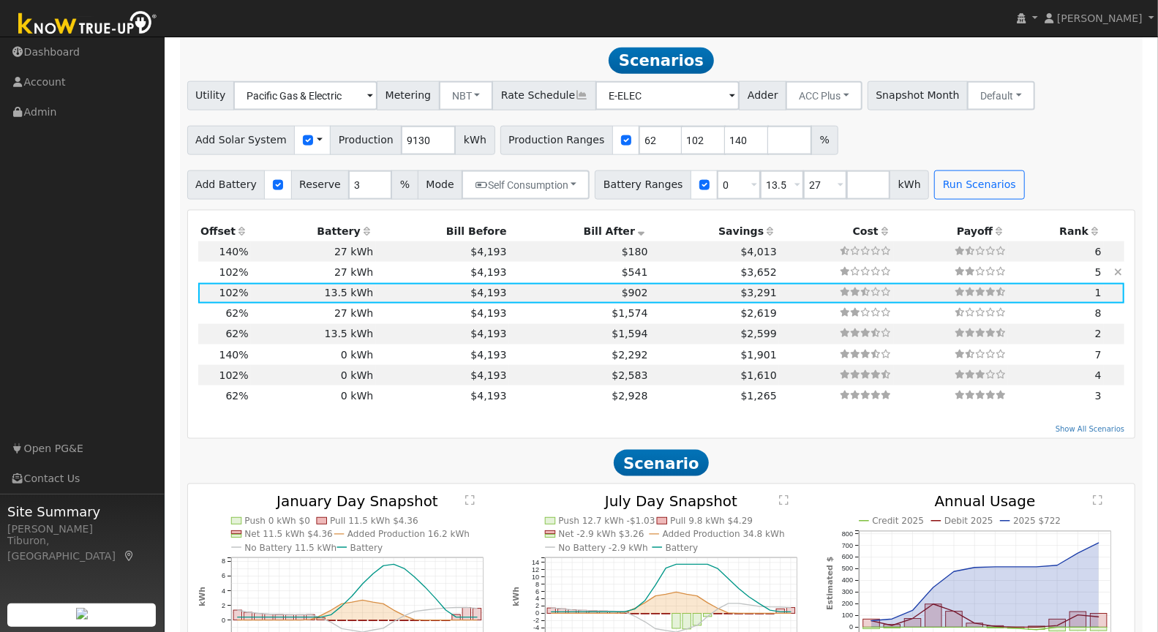
click at [1121, 269] on icon at bounding box center [1118, 272] width 8 height 10
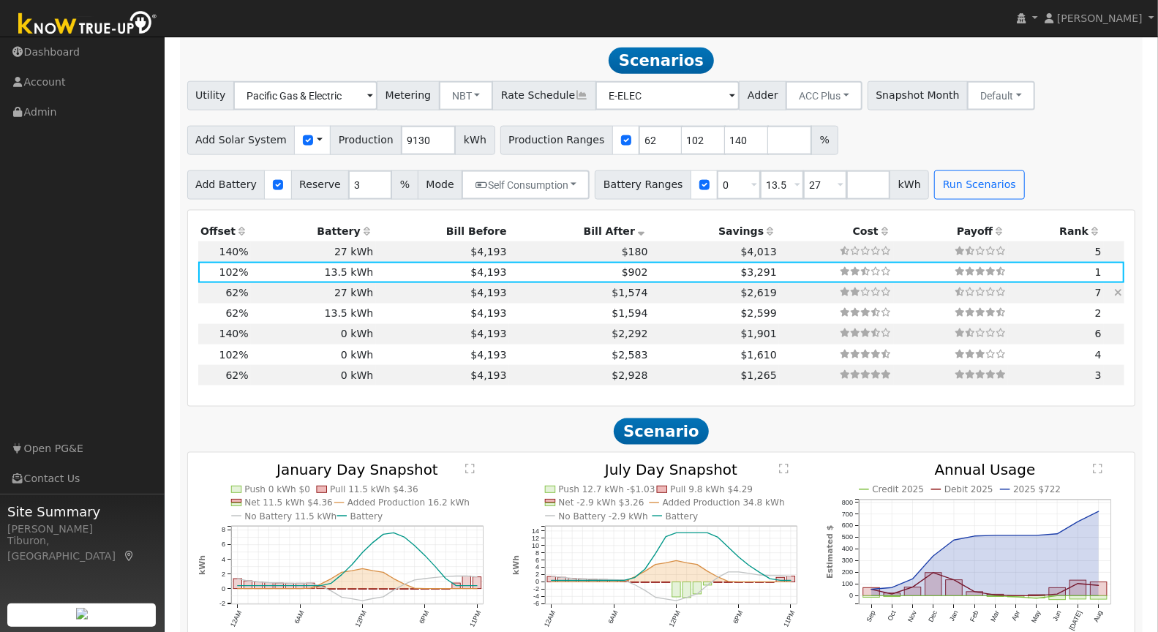
click at [1118, 290] on icon at bounding box center [1118, 292] width 8 height 10
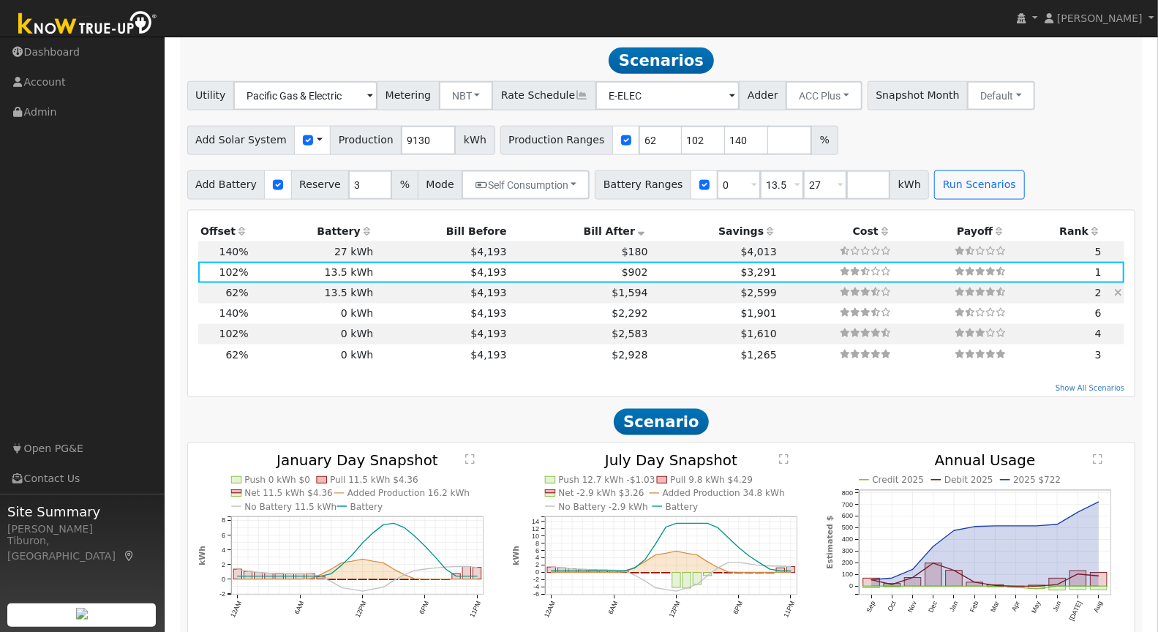
click at [1121, 291] on icon at bounding box center [1118, 292] width 8 height 10
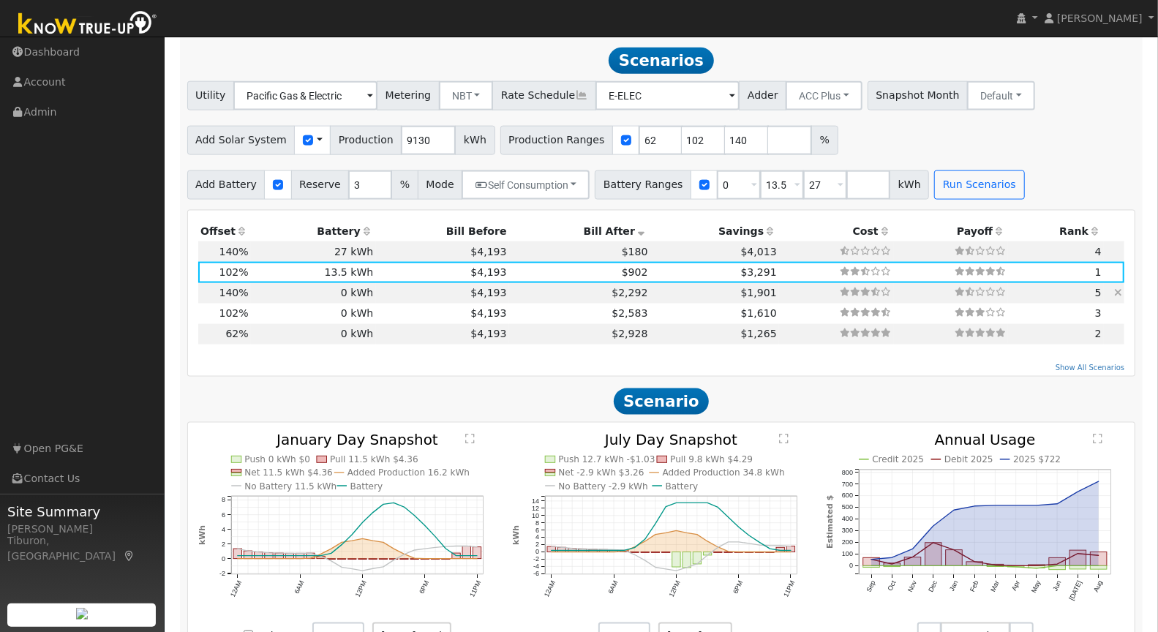
click at [1122, 291] on icon at bounding box center [1118, 292] width 8 height 10
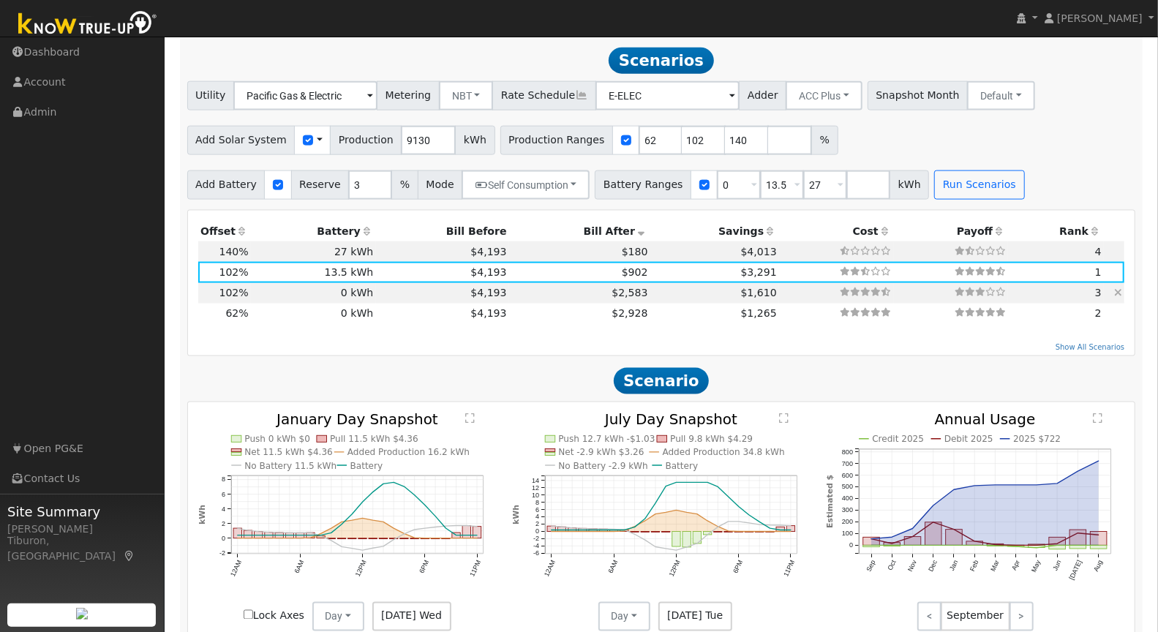
click at [1122, 291] on icon at bounding box center [1118, 292] width 8 height 10
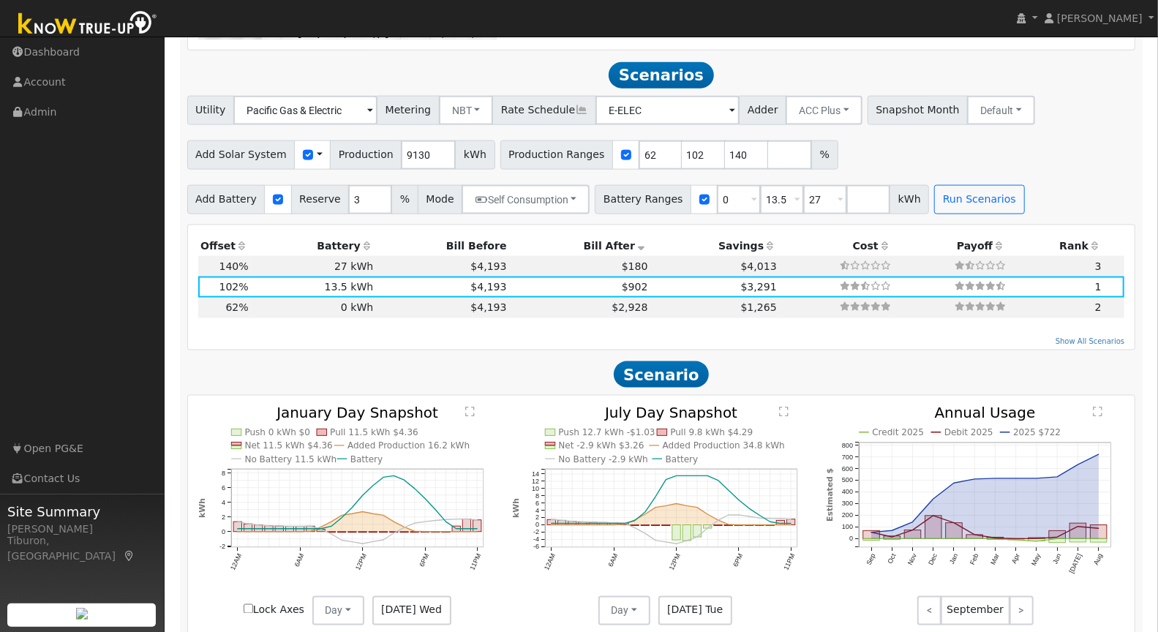
scroll to position [1181, 0]
